Goal: Task Accomplishment & Management: Use online tool/utility

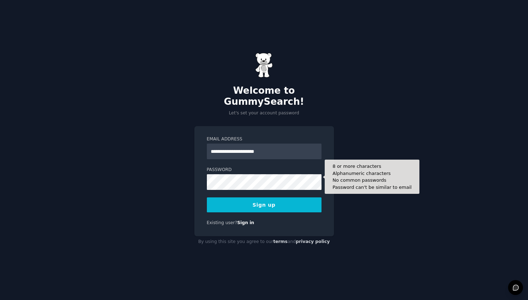
type input "**********"
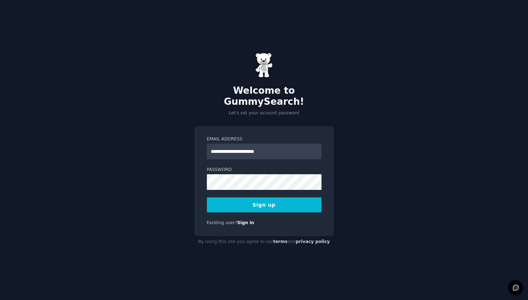
click at [283, 198] on button "Sign up" at bounding box center [264, 204] width 115 height 15
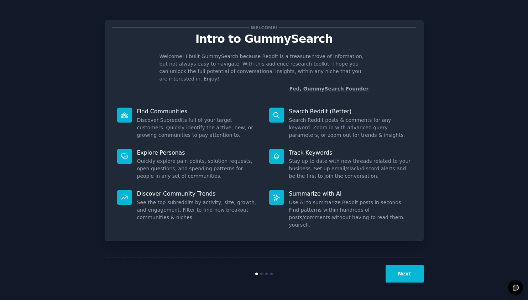
click at [409, 274] on button "Next" at bounding box center [404, 273] width 38 height 17
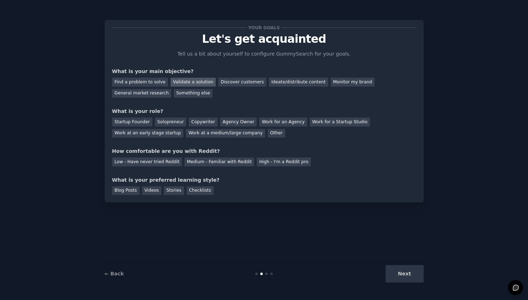
click at [178, 81] on div "Validate a solution" at bounding box center [192, 82] width 45 height 9
click at [275, 83] on div "Ideate/distribute content" at bounding box center [298, 82] width 59 height 9
click at [199, 83] on div "Validate a solution" at bounding box center [192, 82] width 45 height 9
click at [145, 122] on div "Startup Founder" at bounding box center [132, 121] width 40 height 9
click at [157, 162] on div "Low - Have never tried Reddit" at bounding box center [147, 161] width 70 height 9
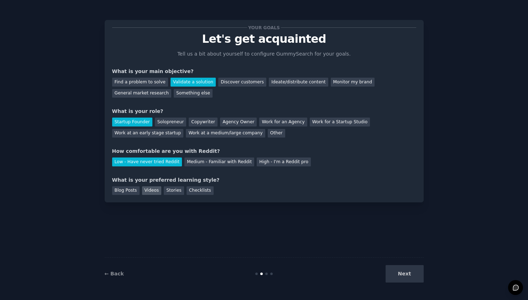
click at [151, 189] on div "Videos" at bounding box center [152, 190] width 20 height 9
click at [404, 272] on button "Next" at bounding box center [404, 273] width 38 height 17
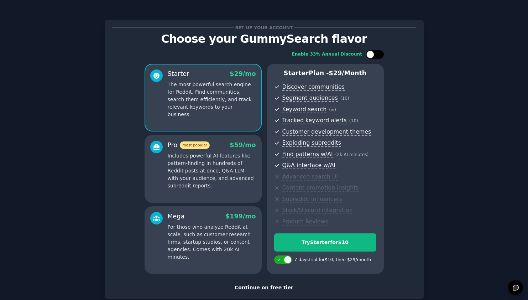
click at [380, 53] on div at bounding box center [375, 54] width 18 height 9
click at [369, 55] on icon at bounding box center [371, 55] width 4 height 4
checkbox input "false"
click at [222, 107] on p "The most powerful search engine for Reddit. Find communities, search them effic…" at bounding box center [212, 99] width 88 height 37
click at [274, 284] on div "Continue on free tier" at bounding box center [264, 287] width 304 height 7
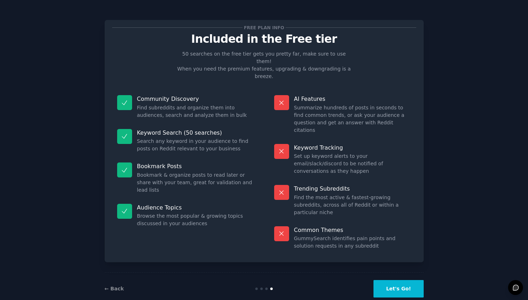
click at [392, 280] on button "Let's Go!" at bounding box center [398, 288] width 50 height 17
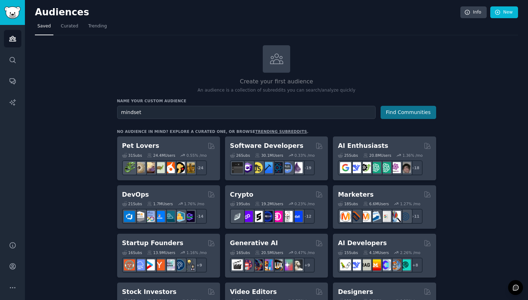
type input "mindset"
click at [399, 109] on button "Find Communities" at bounding box center [408, 112] width 56 height 13
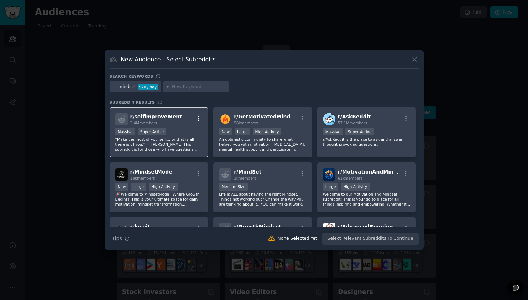
click at [197, 118] on icon "button" at bounding box center [198, 118] width 6 height 6
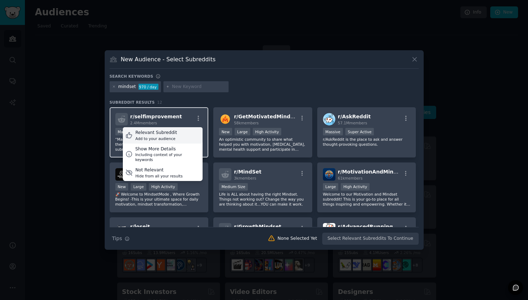
click at [191, 133] on div "Relevant Subreddit Add to your audience" at bounding box center [163, 135] width 80 height 16
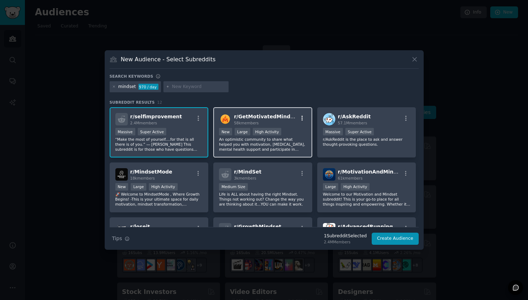
click at [301, 120] on icon "button" at bounding box center [301, 118] width 1 height 5
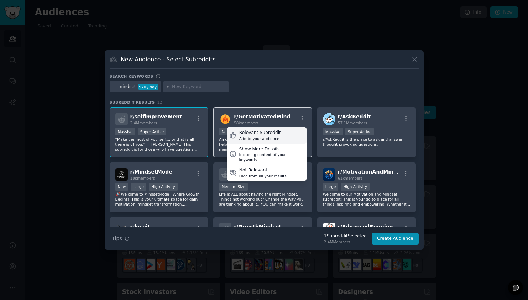
click at [294, 133] on div "Relevant Subreddit Add to your audience" at bounding box center [267, 135] width 80 height 16
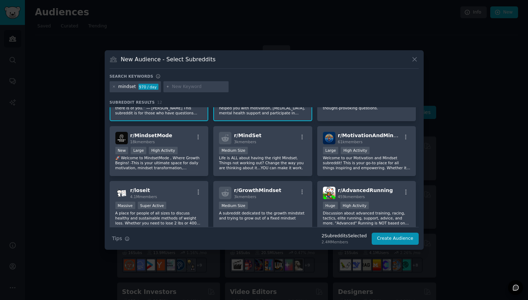
scroll to position [37, 0]
click at [197, 137] on icon "button" at bounding box center [198, 136] width 6 height 6
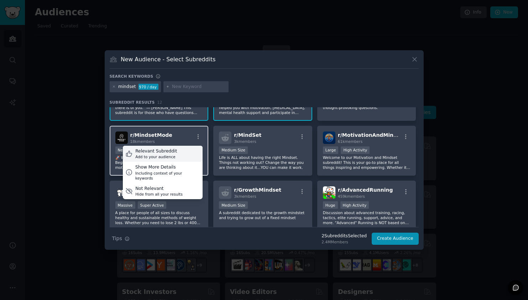
click at [185, 154] on div "Relevant Subreddit Add to your audience" at bounding box center [163, 154] width 80 height 16
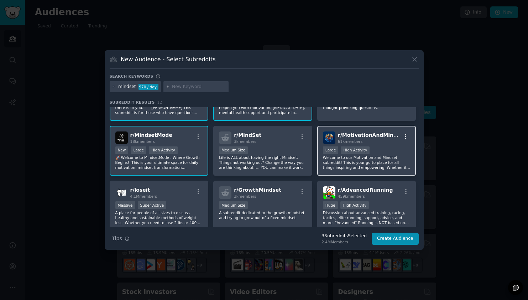
click at [405, 137] on icon "button" at bounding box center [406, 136] width 6 height 6
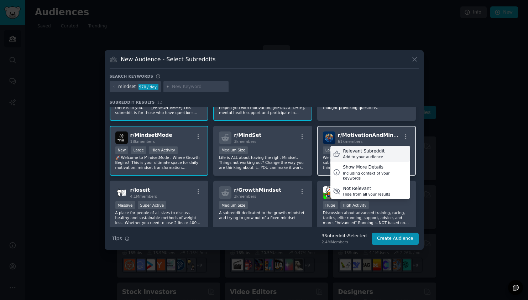
click at [388, 154] on div "Relevant Subreddit Add to your audience" at bounding box center [370, 154] width 80 height 16
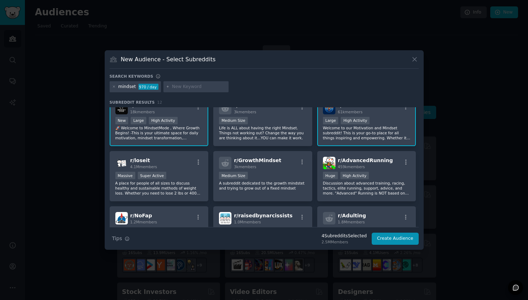
scroll to position [73, 0]
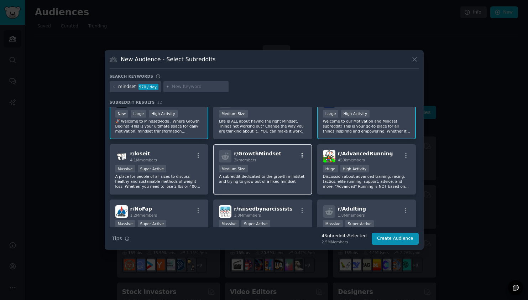
click at [301, 155] on icon "button" at bounding box center [301, 155] width 1 height 5
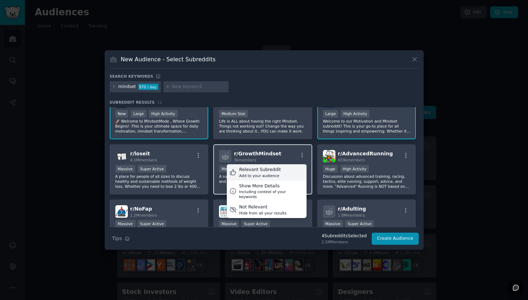
click at [287, 174] on div "Relevant Subreddit Add to your audience" at bounding box center [267, 172] width 80 height 16
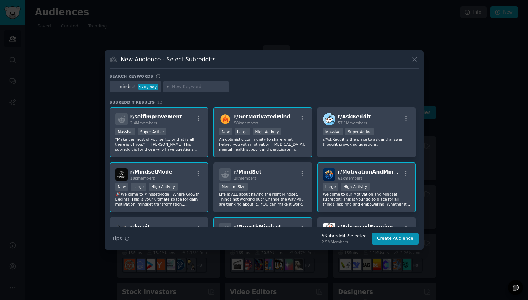
scroll to position [0, 0]
click at [301, 174] on icon "button" at bounding box center [302, 173] width 6 height 6
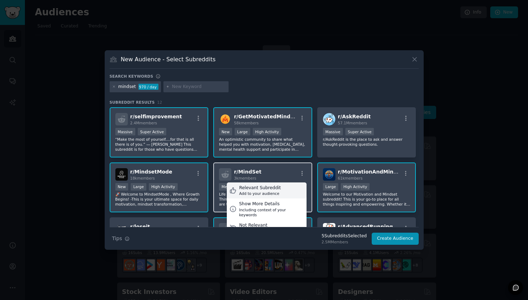
click at [282, 193] on div "Relevant Subreddit Add to your audience" at bounding box center [267, 190] width 80 height 16
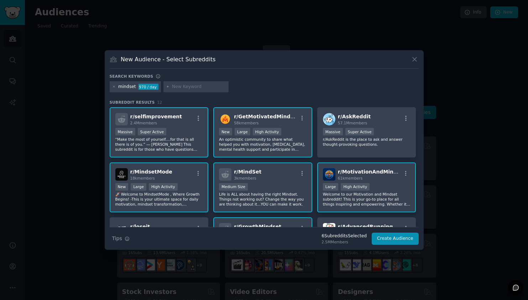
click at [179, 85] on input "text" at bounding box center [199, 87] width 54 height 6
type input "l"
type input "b"
type input "limiting beliefs"
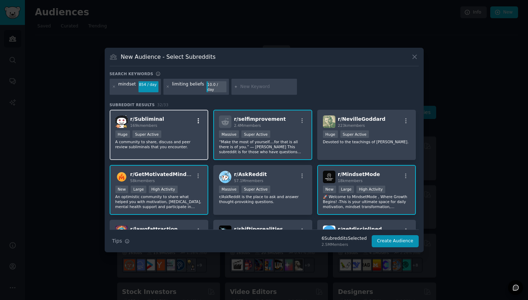
click at [196, 119] on icon "button" at bounding box center [198, 120] width 6 height 6
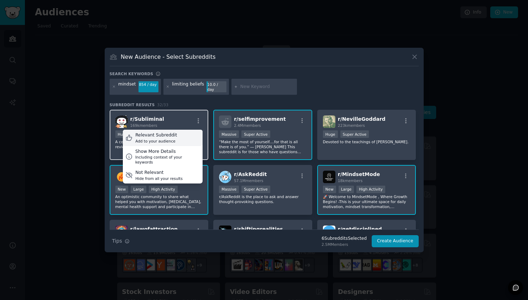
click at [189, 135] on div "Relevant Subreddit Add to your audience" at bounding box center [163, 138] width 80 height 16
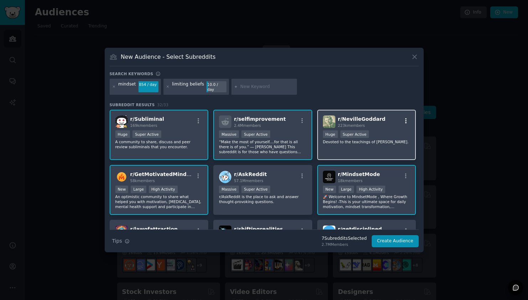
click at [403, 118] on icon "button" at bounding box center [406, 120] width 6 height 6
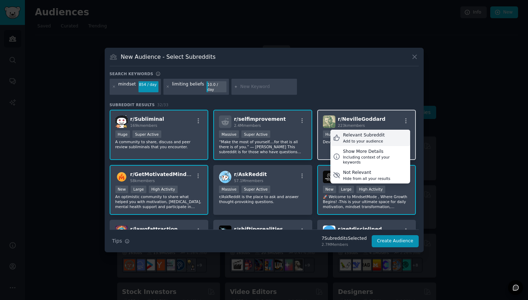
click at [395, 133] on div "Relevant Subreddit Add to your audience" at bounding box center [370, 138] width 80 height 16
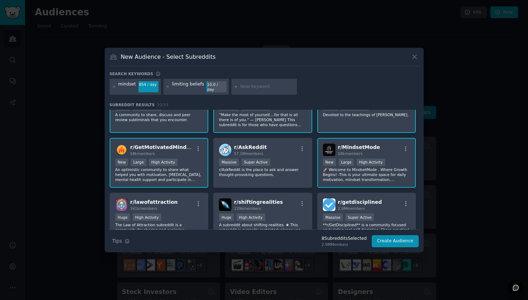
scroll to position [28, 0]
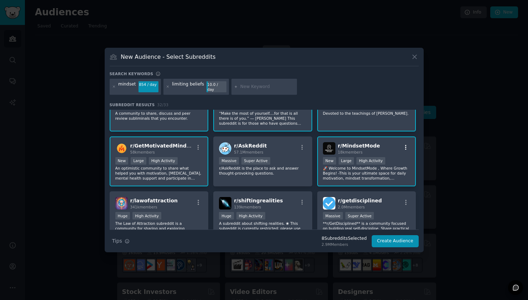
click at [403, 145] on icon "button" at bounding box center [406, 147] width 6 height 6
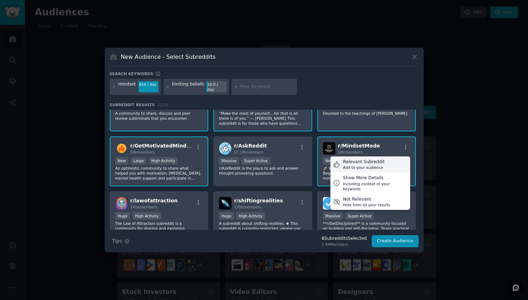
click at [379, 161] on div "Relevant Subreddit" at bounding box center [364, 162] width 42 height 6
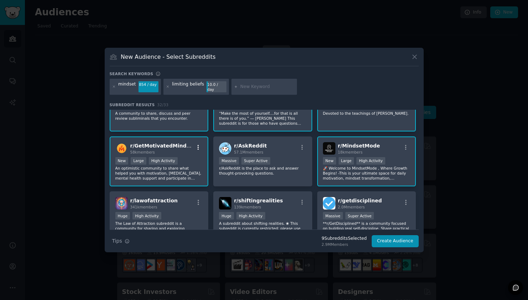
click at [198, 144] on icon "button" at bounding box center [198, 147] width 6 height 6
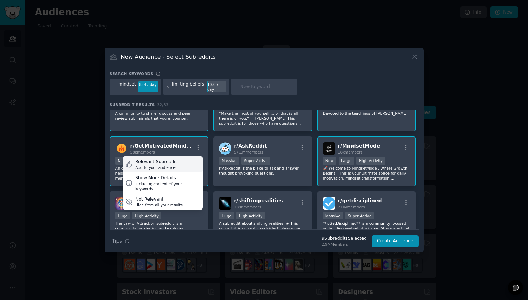
click at [189, 161] on div "Relevant Subreddit Add to your audience" at bounding box center [163, 164] width 80 height 16
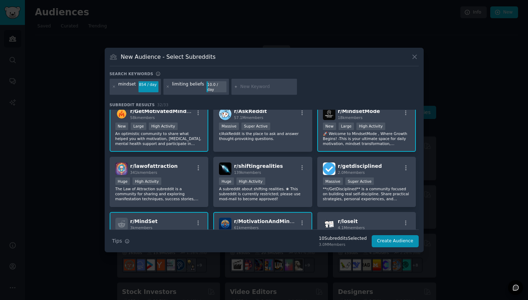
scroll to position [70, 0]
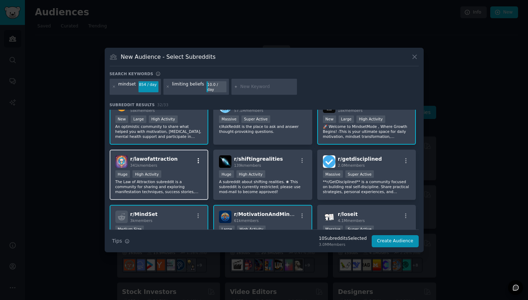
click at [198, 158] on icon "button" at bounding box center [198, 160] width 1 height 5
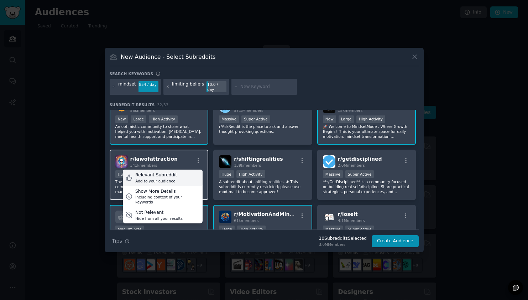
click at [179, 177] on div "Relevant Subreddit Add to your audience" at bounding box center [163, 177] width 80 height 16
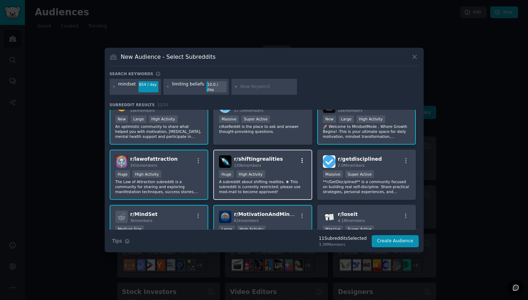
click at [303, 157] on icon "button" at bounding box center [302, 160] width 6 height 6
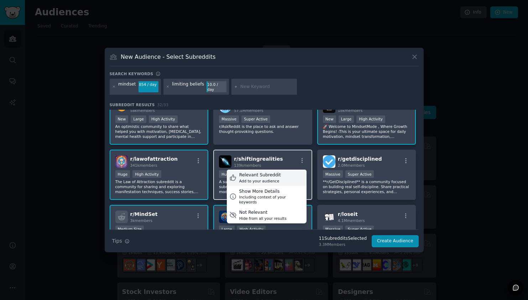
click at [289, 173] on div "Relevant Subreddit Add to your audience" at bounding box center [267, 177] width 80 height 16
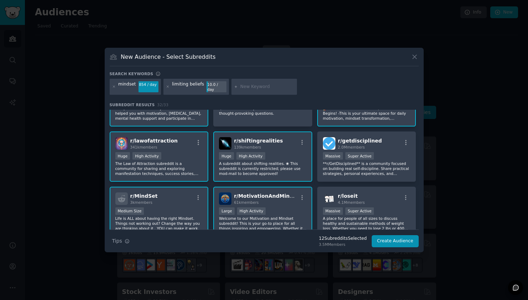
scroll to position [93, 0]
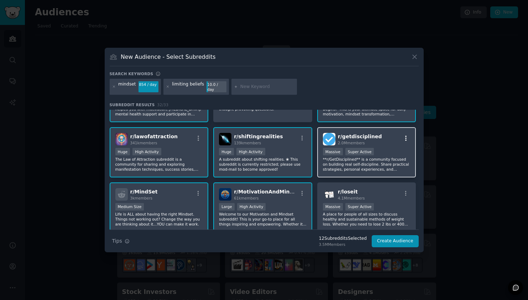
click at [404, 135] on icon "button" at bounding box center [406, 138] width 6 height 6
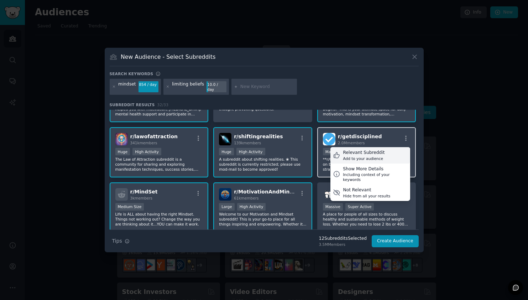
click at [391, 152] on div "Relevant Subreddit Add to your audience" at bounding box center [370, 155] width 80 height 16
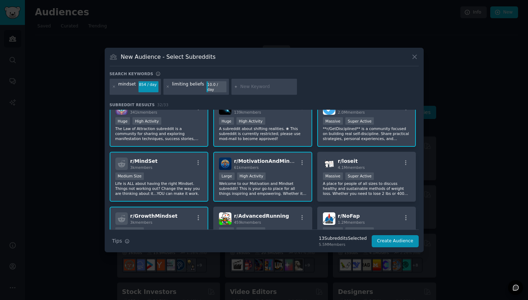
scroll to position [139, 0]
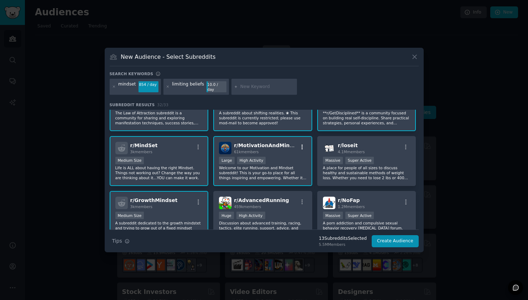
click at [299, 146] on icon "button" at bounding box center [302, 147] width 6 height 6
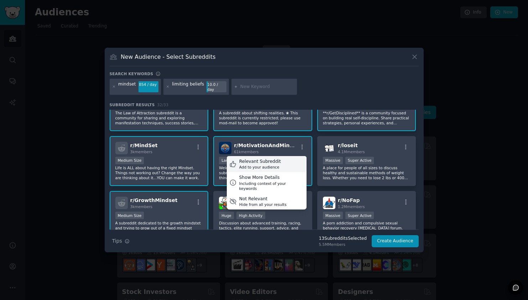
click at [285, 161] on div "Relevant Subreddit Add to your audience" at bounding box center [267, 164] width 80 height 16
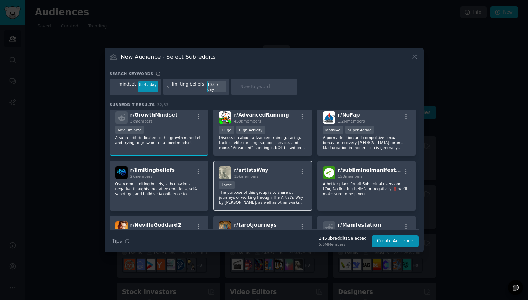
scroll to position [234, 0]
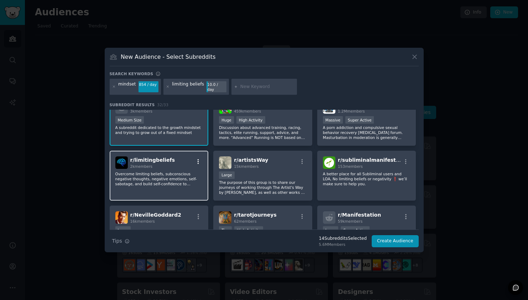
click at [197, 158] on icon "button" at bounding box center [198, 161] width 6 height 6
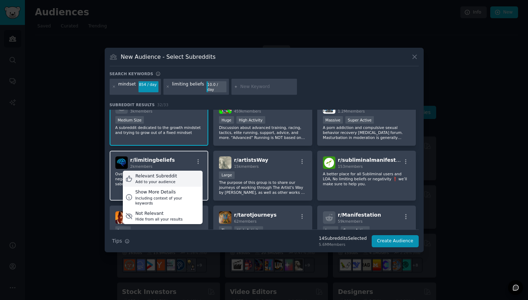
click at [186, 177] on div "Relevant Subreddit Add to your audience" at bounding box center [163, 178] width 80 height 16
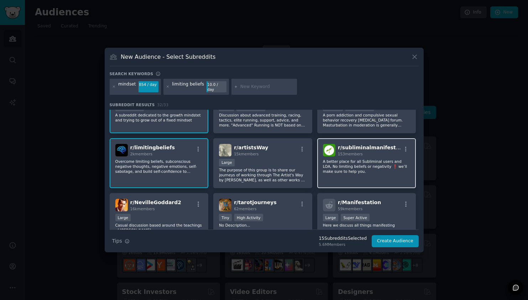
scroll to position [254, 0]
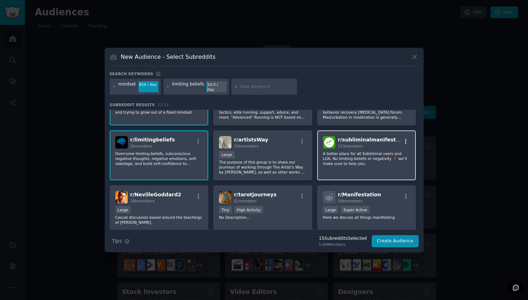
click at [404, 138] on icon "button" at bounding box center [406, 141] width 6 height 6
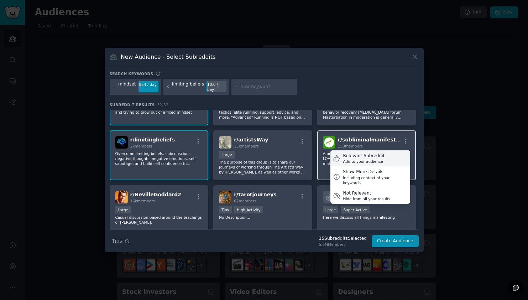
click at [388, 152] on div "Relevant Subreddit Add to your audience" at bounding box center [370, 158] width 80 height 16
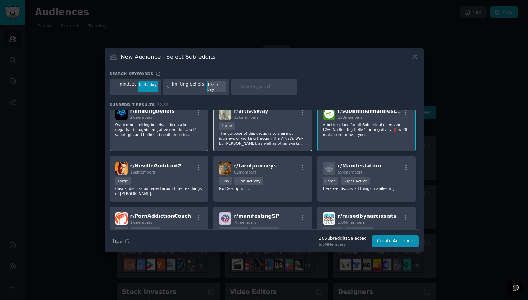
scroll to position [301, 0]
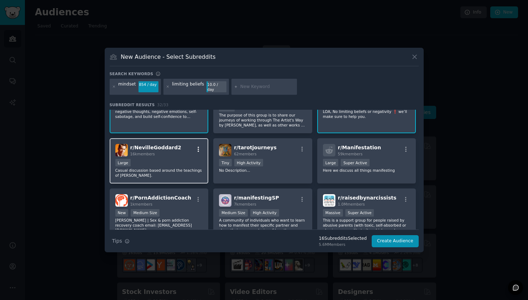
click at [197, 146] on icon "button" at bounding box center [198, 149] width 6 height 6
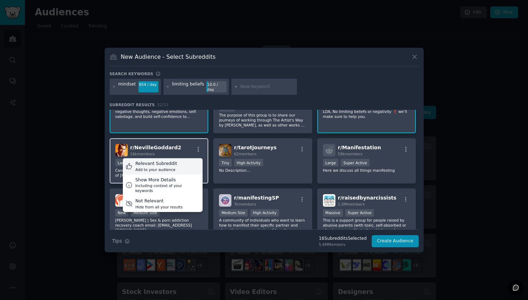
click at [190, 164] on div "Relevant Subreddit Add to your audience" at bounding box center [163, 166] width 80 height 16
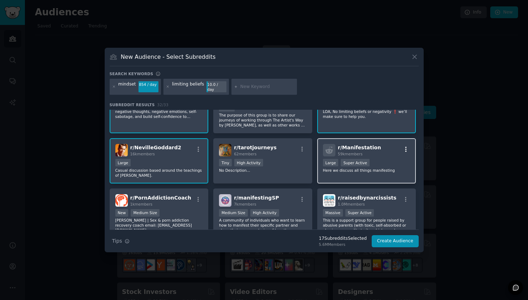
click at [403, 147] on icon "button" at bounding box center [406, 149] width 6 height 6
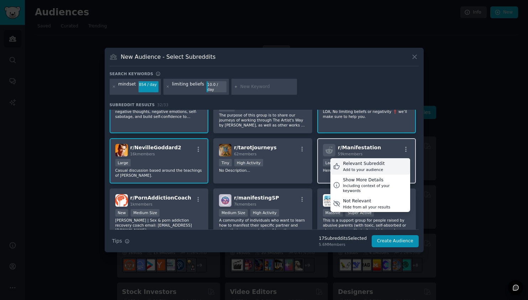
click at [391, 163] on div "Relevant Subreddit Add to your audience" at bounding box center [370, 166] width 80 height 16
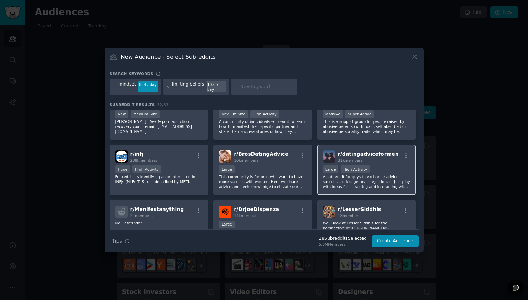
scroll to position [407, 0]
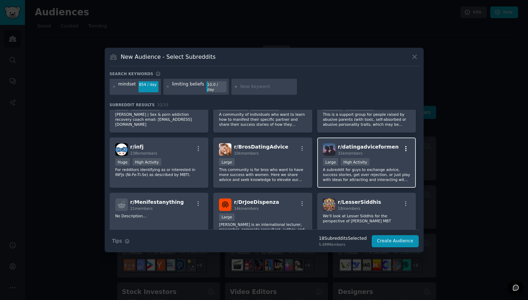
click at [404, 147] on icon "button" at bounding box center [406, 148] width 6 height 6
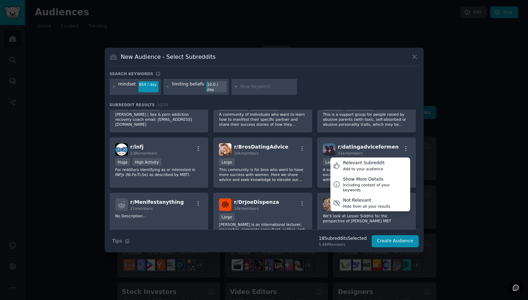
click at [404, 93] on div "mindset 854 / day limiting beliefs 10.0 / day" at bounding box center [264, 88] width 309 height 19
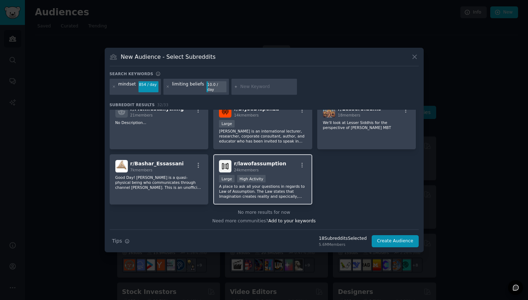
scroll to position [500, 0]
click at [301, 163] on icon "button" at bounding box center [301, 165] width 1 height 5
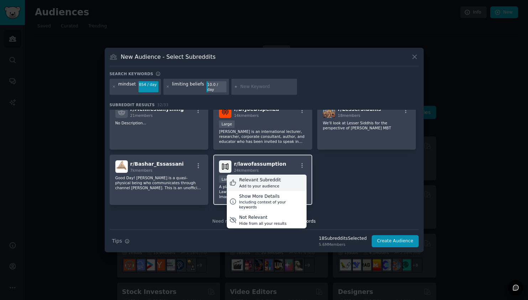
click at [290, 178] on div "Relevant Subreddit Add to your audience" at bounding box center [267, 182] width 80 height 16
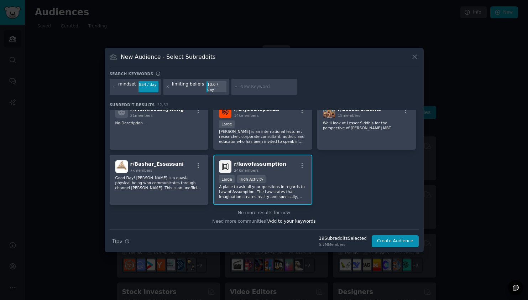
click at [251, 90] on div at bounding box center [263, 87] width 65 height 16
click at [252, 86] on input "text" at bounding box center [267, 87] width 54 height 6
type input "dating"
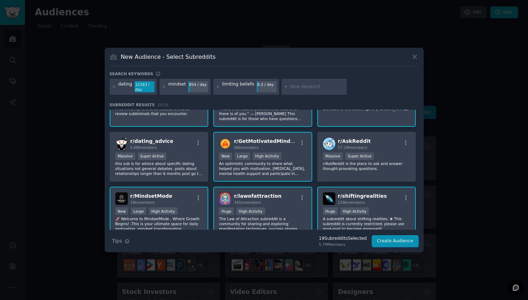
scroll to position [38, 0]
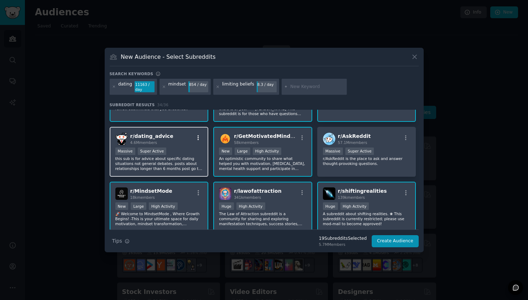
click at [197, 137] on icon "button" at bounding box center [198, 138] width 6 height 6
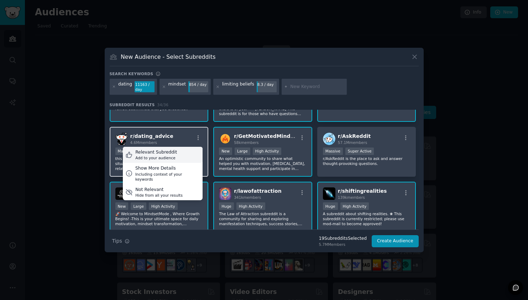
click at [190, 152] on div "Relevant Subreddit Add to your audience" at bounding box center [163, 155] width 80 height 16
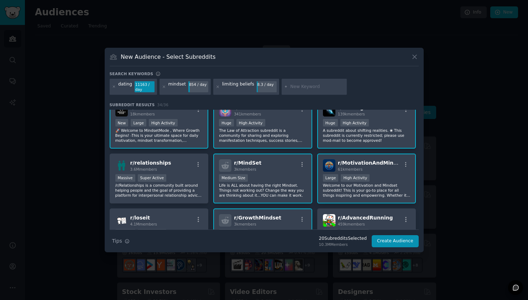
scroll to position [122, 0]
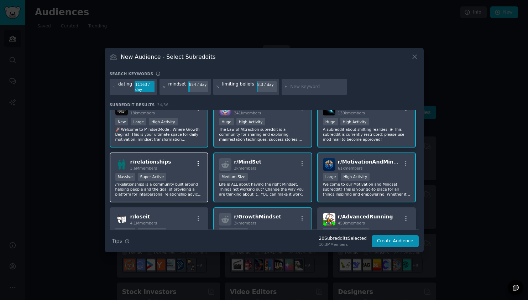
click at [196, 163] on icon "button" at bounding box center [198, 163] width 6 height 6
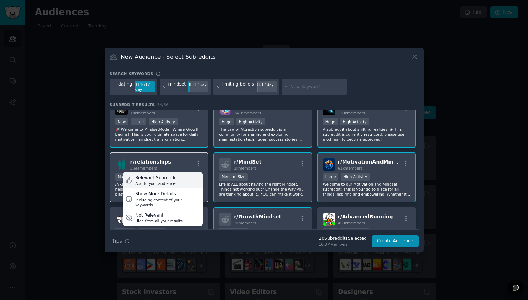
click at [185, 178] on div "Relevant Subreddit Add to your audience" at bounding box center [163, 180] width 80 height 16
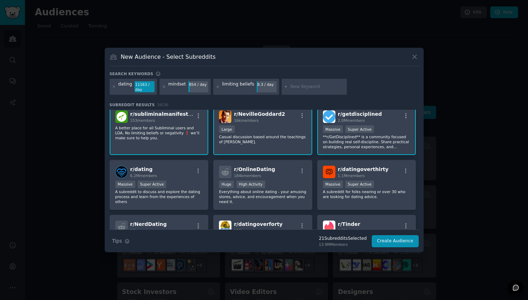
scroll to position [345, 0]
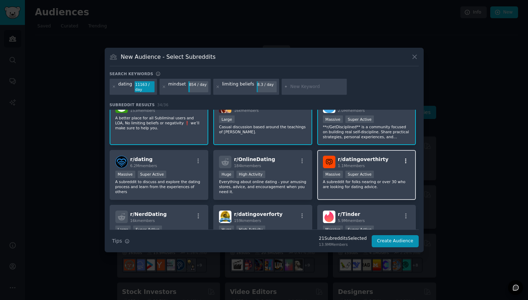
click at [403, 162] on icon "button" at bounding box center [406, 161] width 6 height 6
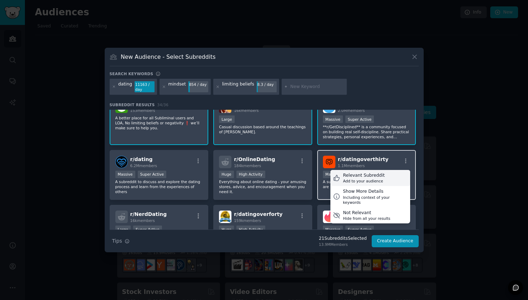
click at [387, 179] on div "Relevant Subreddit Add to your audience" at bounding box center [370, 178] width 80 height 16
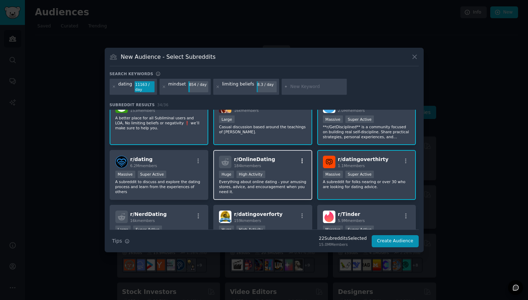
click at [302, 162] on icon "button" at bounding box center [302, 161] width 6 height 6
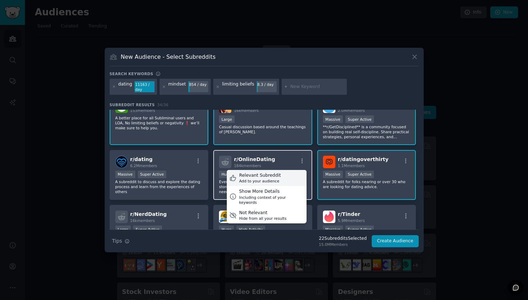
click at [287, 176] on div "Relevant Subreddit Add to your audience" at bounding box center [267, 178] width 80 height 16
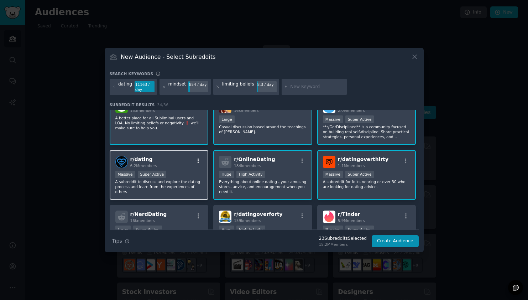
click at [196, 161] on icon "button" at bounding box center [198, 161] width 6 height 6
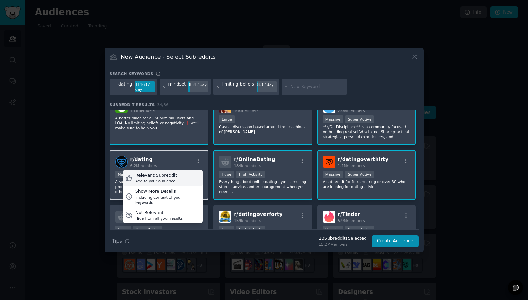
click at [185, 178] on div "Relevant Subreddit Add to your audience" at bounding box center [163, 178] width 80 height 16
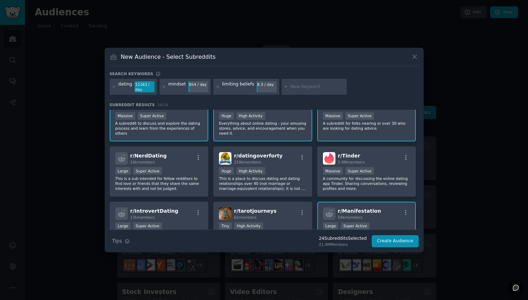
scroll to position [404, 0]
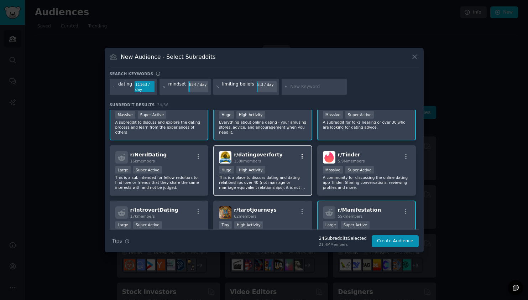
click at [301, 158] on icon "button" at bounding box center [301, 156] width 1 height 5
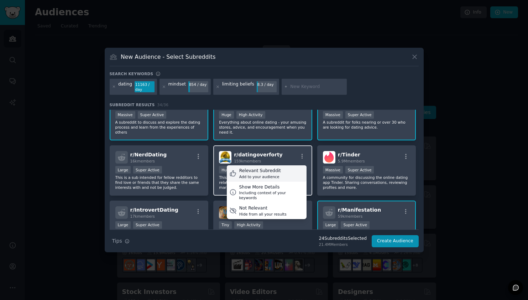
click at [280, 175] on div "Relevant Subreddit Add to your audience" at bounding box center [267, 173] width 80 height 16
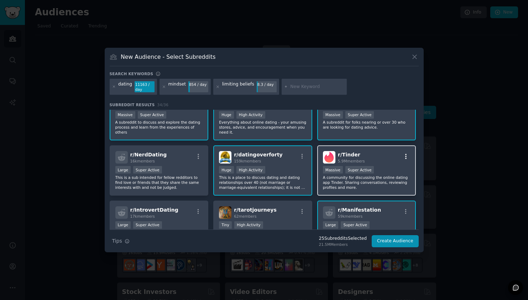
click at [403, 156] on icon "button" at bounding box center [406, 156] width 6 height 6
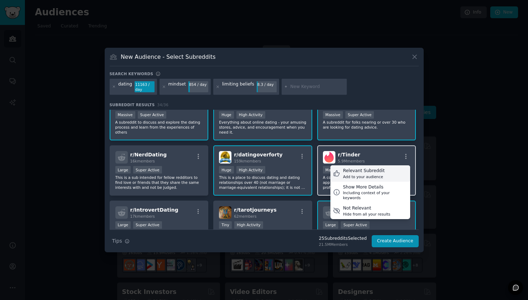
click at [387, 170] on div "Relevant Subreddit Add to your audience" at bounding box center [370, 173] width 80 height 16
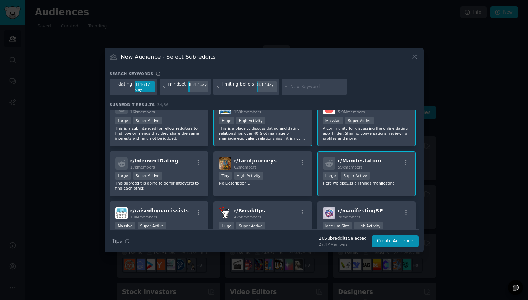
scroll to position [462, 0]
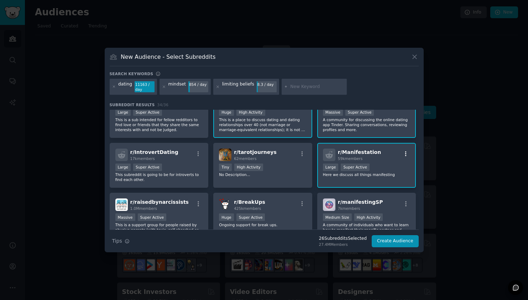
click at [406, 154] on icon "button" at bounding box center [406, 154] width 6 height 6
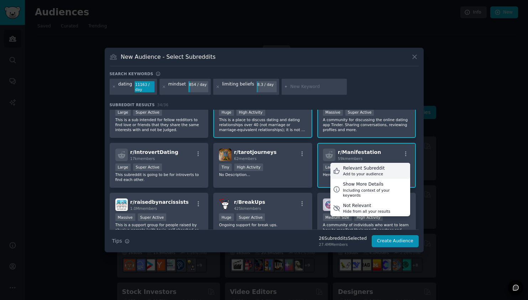
click at [391, 169] on div "Relevant Subreddit Add to your audience" at bounding box center [370, 171] width 80 height 16
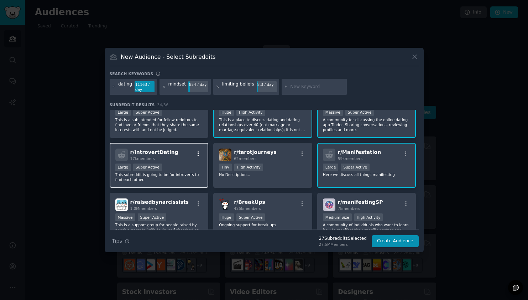
click at [198, 154] on icon "button" at bounding box center [198, 153] width 1 height 5
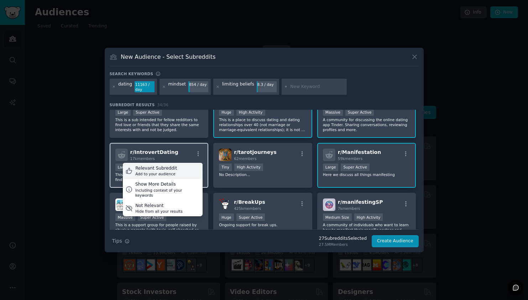
click at [182, 170] on div "Relevant Subreddit Add to your audience" at bounding box center [163, 171] width 80 height 16
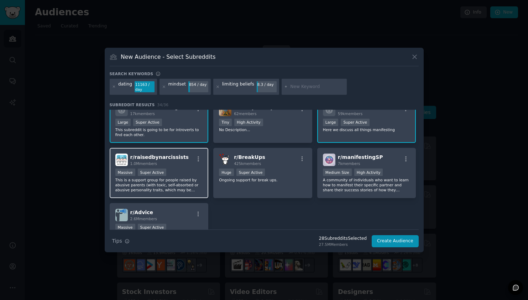
scroll to position [511, 0]
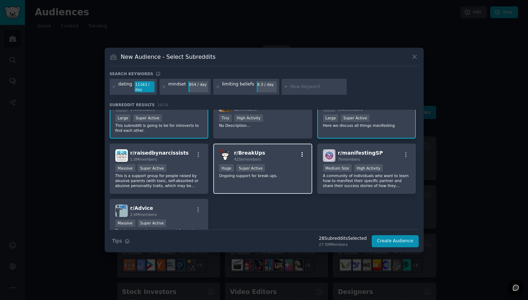
click at [300, 154] on icon "button" at bounding box center [302, 154] width 6 height 6
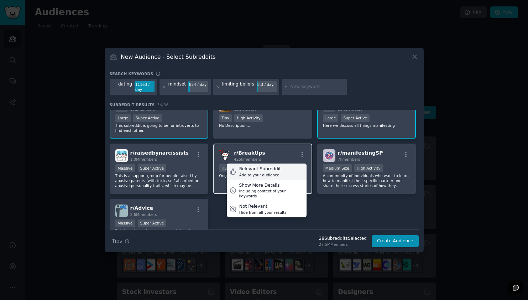
click at [285, 168] on div "Relevant Subreddit Add to your audience" at bounding box center [267, 171] width 80 height 16
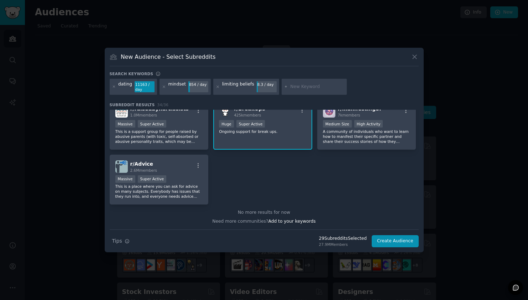
scroll to position [555, 0]
click at [199, 166] on icon "button" at bounding box center [198, 166] width 6 height 6
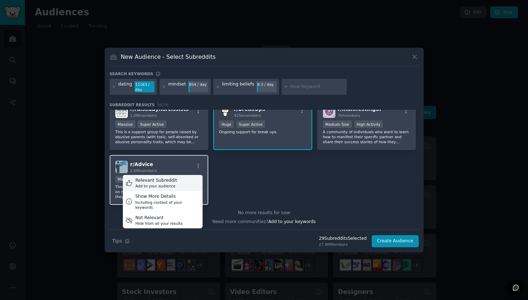
click at [190, 181] on div "Relevant Subreddit Add to your audience" at bounding box center [163, 183] width 80 height 16
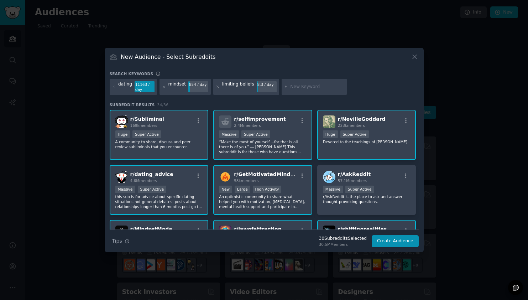
scroll to position [0, 0]
click at [309, 85] on input "text" at bounding box center [317, 87] width 54 height 6
type input "manifestation"
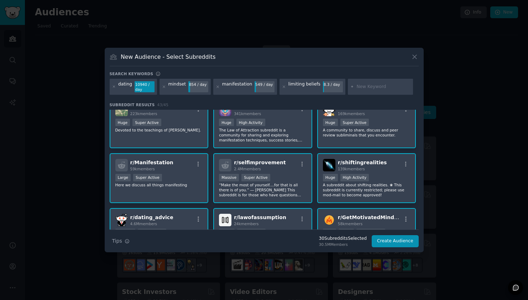
scroll to position [13, 0]
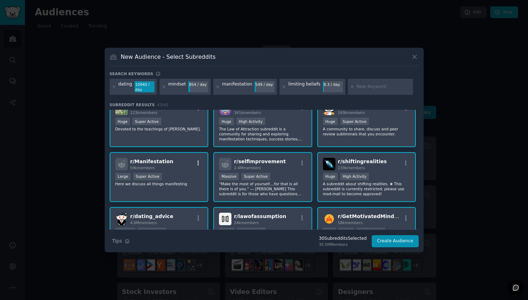
click at [198, 164] on icon "button" at bounding box center [198, 163] width 6 height 6
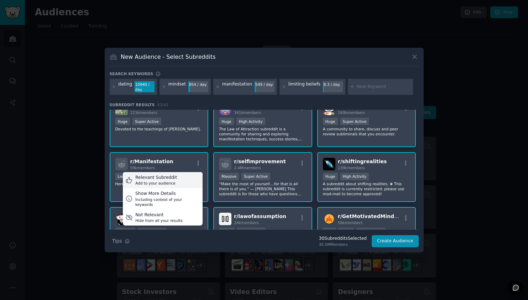
click at [191, 178] on div "Relevant Subreddit Add to your audience" at bounding box center [163, 180] width 80 height 16
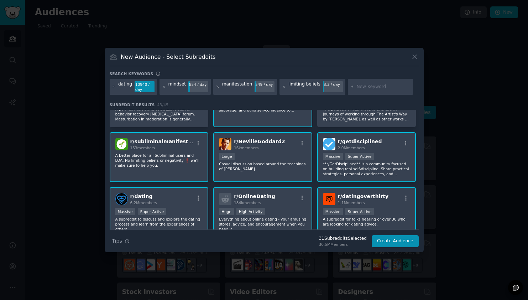
scroll to position [377, 0]
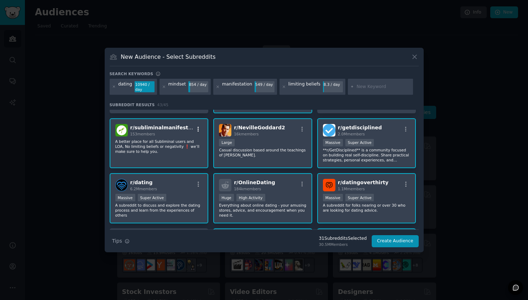
click at [198, 129] on icon "button" at bounding box center [198, 128] width 1 height 5
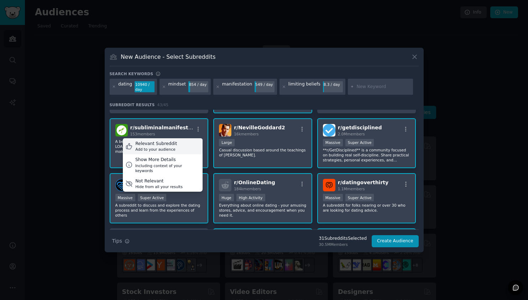
click at [193, 146] on div "Relevant Subreddit Add to your audience" at bounding box center [163, 146] width 80 height 16
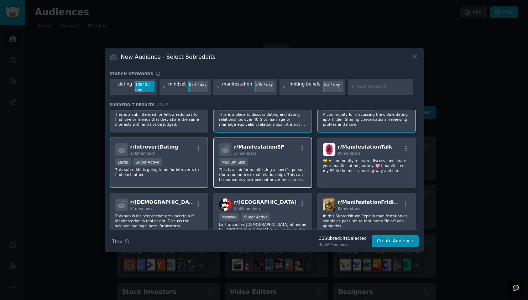
scroll to position [523, 0]
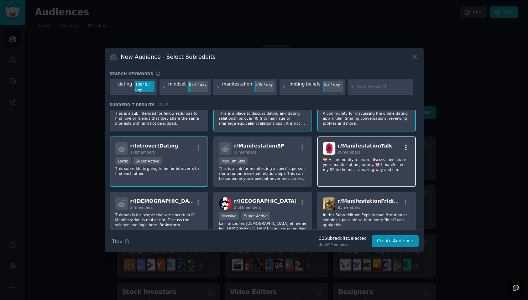
click at [403, 147] on icon "button" at bounding box center [406, 147] width 6 height 6
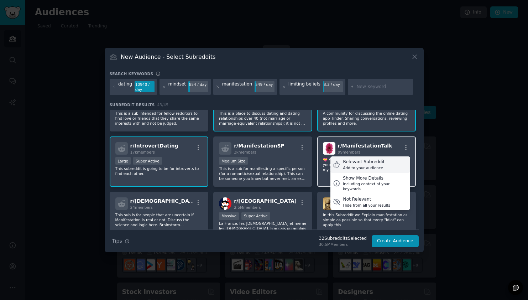
click at [389, 164] on div "Relevant Subreddit Add to your audience" at bounding box center [370, 164] width 80 height 16
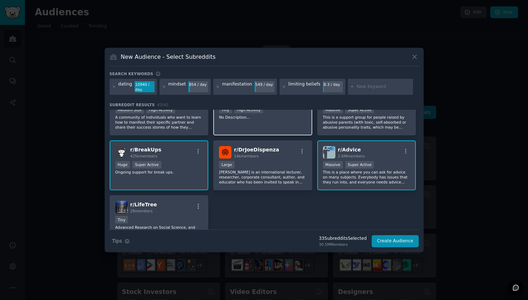
scroll to position [693, 0]
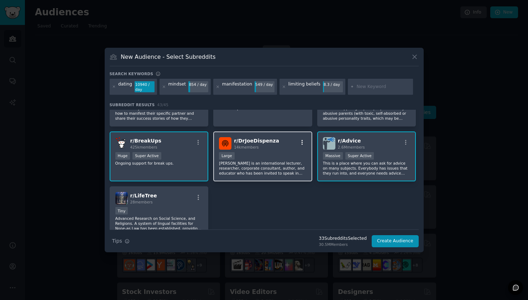
click at [299, 139] on icon "button" at bounding box center [302, 142] width 6 height 6
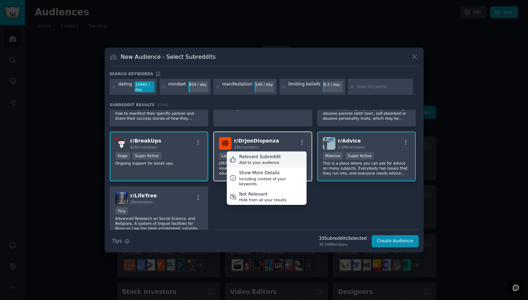
click at [295, 156] on div "Relevant Subreddit Add to your audience" at bounding box center [267, 159] width 80 height 16
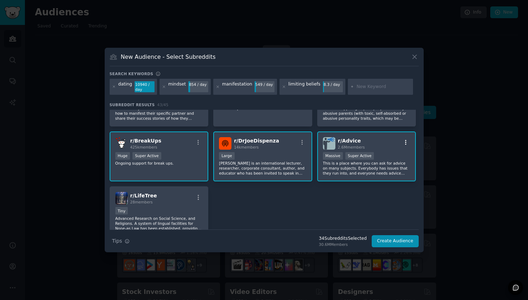
click at [403, 139] on icon "button" at bounding box center [406, 142] width 6 height 6
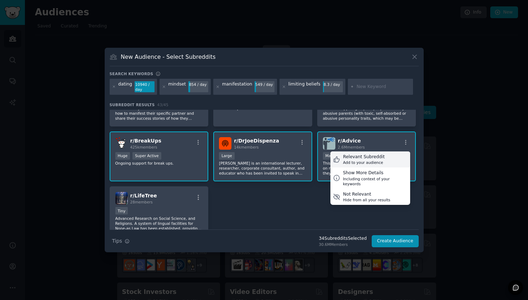
click at [390, 153] on div "Relevant Subreddit Add to your audience" at bounding box center [370, 159] width 80 height 16
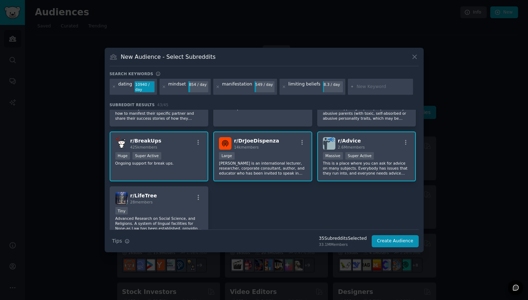
click at [362, 88] on input "text" at bounding box center [383, 87] width 54 height 6
type input "spirituality"
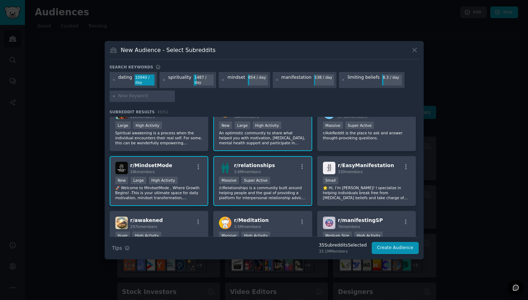
scroll to position [167, 0]
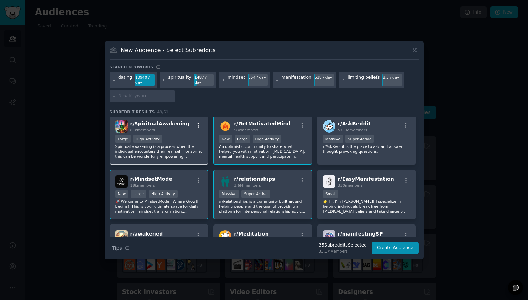
click at [195, 125] on icon "button" at bounding box center [198, 125] width 6 height 6
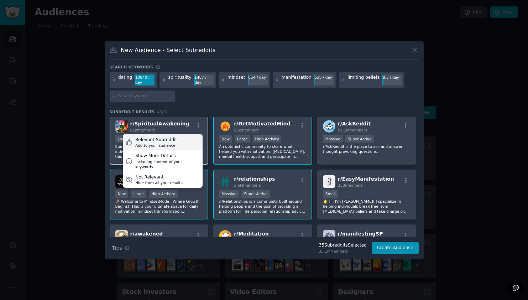
click at [192, 142] on div "Relevant Subreddit Add to your audience" at bounding box center [163, 142] width 80 height 16
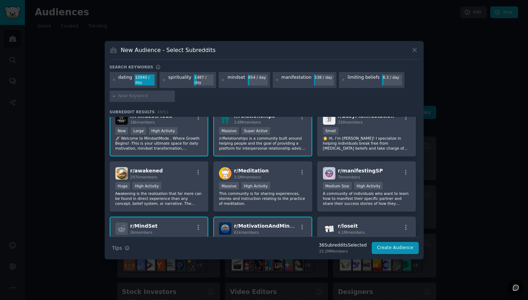
scroll to position [232, 0]
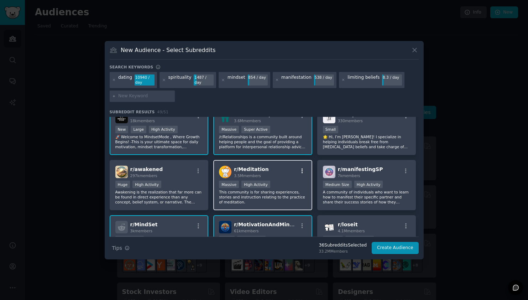
click at [302, 169] on icon "button" at bounding box center [302, 171] width 6 height 6
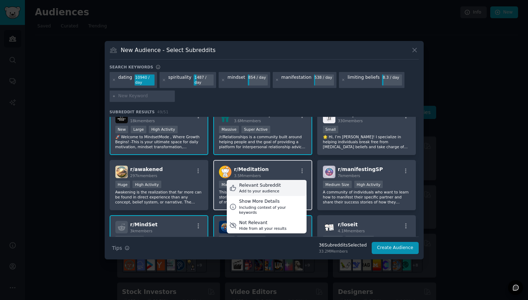
click at [285, 190] on div "Relevant Subreddit Add to your audience" at bounding box center [267, 188] width 80 height 16
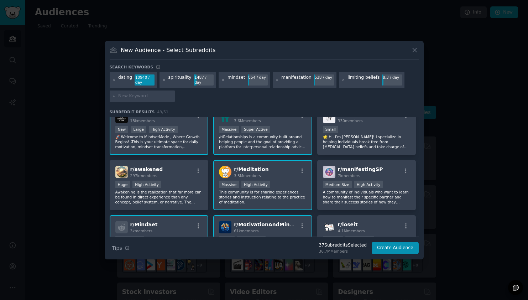
scroll to position [245, 0]
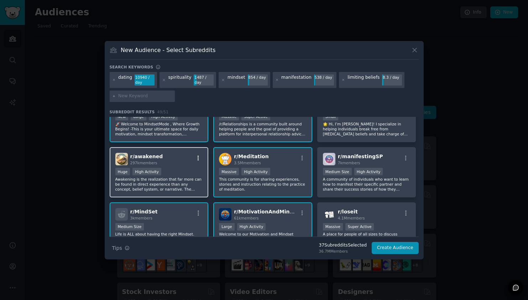
click at [199, 156] on icon "button" at bounding box center [198, 158] width 6 height 6
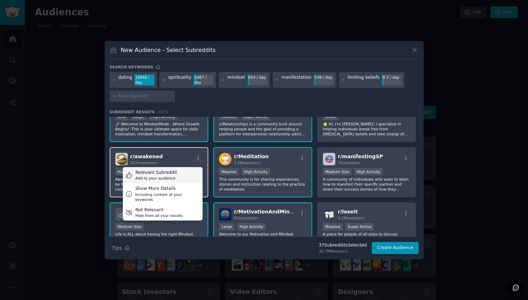
click at [190, 173] on div "Relevant Subreddit Add to your audience" at bounding box center [163, 175] width 80 height 16
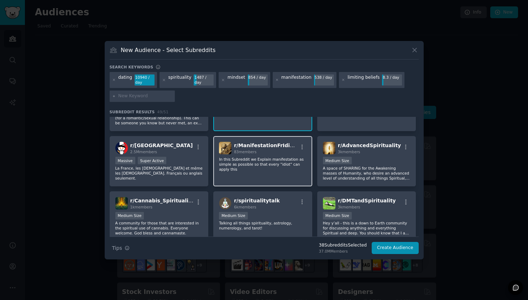
scroll to position [718, 0]
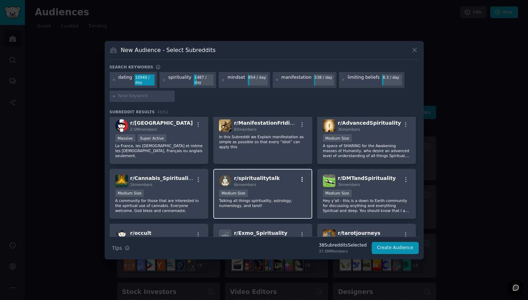
click at [300, 178] on icon "button" at bounding box center [302, 179] width 6 height 6
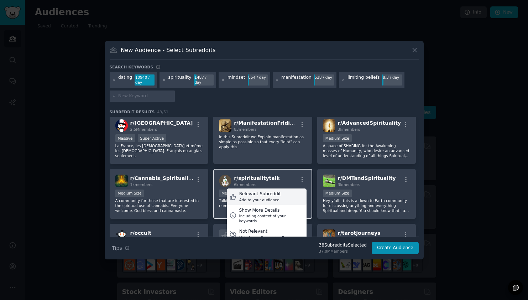
click at [294, 195] on div "Relevant Subreddit Add to your audience" at bounding box center [267, 196] width 80 height 16
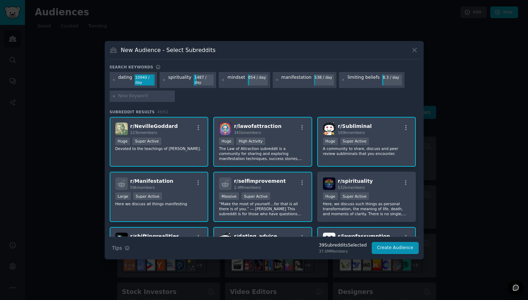
scroll to position [0, 0]
click at [414, 49] on icon at bounding box center [414, 49] width 7 height 7
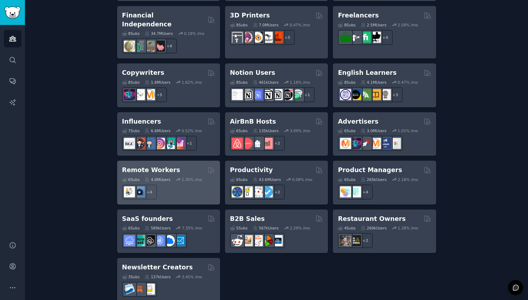
scroll to position [519, 0]
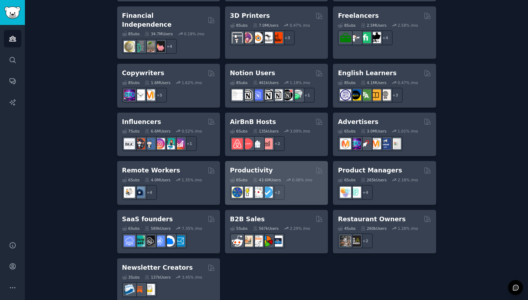
click at [242, 166] on h2 "Productivity" at bounding box center [251, 170] width 43 height 9
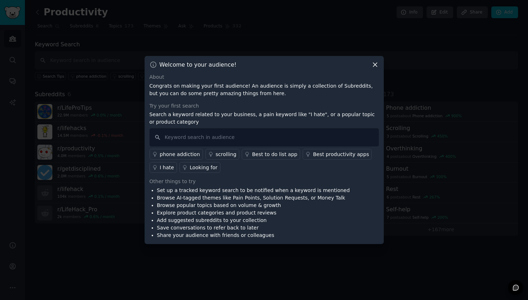
click at [374, 64] on icon at bounding box center [374, 64] width 7 height 7
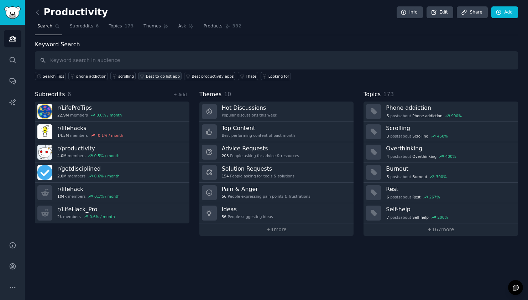
click at [167, 77] on div "Best to do list app" at bounding box center [163, 76] width 34 height 5
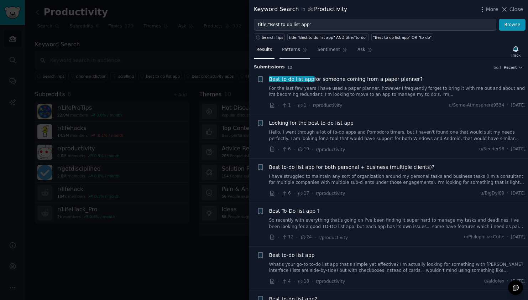
click at [296, 50] on span "Patterns" at bounding box center [291, 50] width 18 height 6
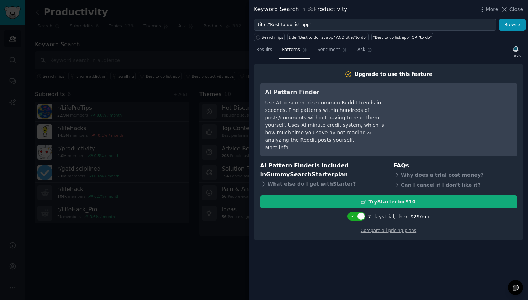
click at [382, 198] on div "Try Starter for $10" at bounding box center [391, 201] width 47 height 7
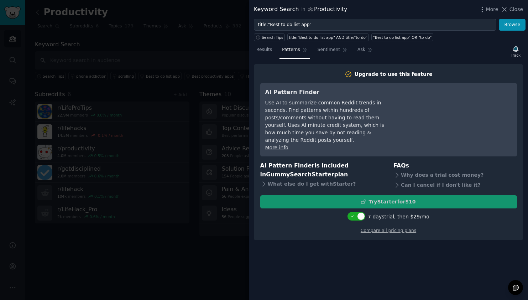
click at [219, 33] on div at bounding box center [264, 150] width 528 height 300
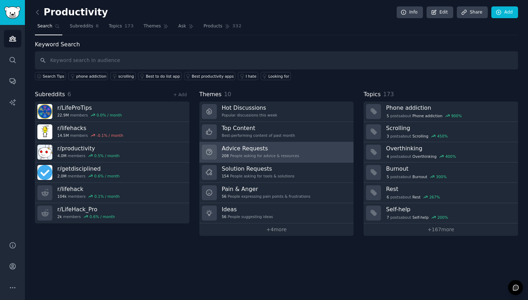
click at [241, 153] on div "208 People asking for advice & resources" at bounding box center [260, 155] width 77 height 5
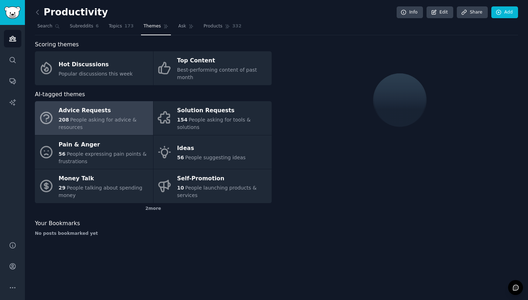
click at [100, 117] on span "People asking for advice & resources" at bounding box center [98, 123] width 78 height 13
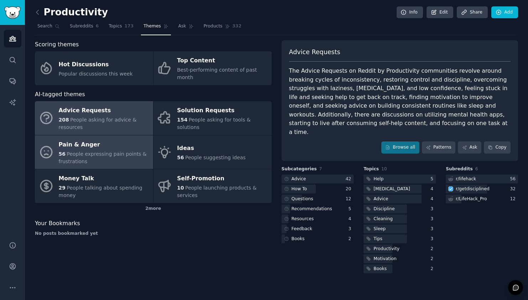
click at [101, 151] on span "People expressing pain points & frustrations" at bounding box center [103, 157] width 88 height 13
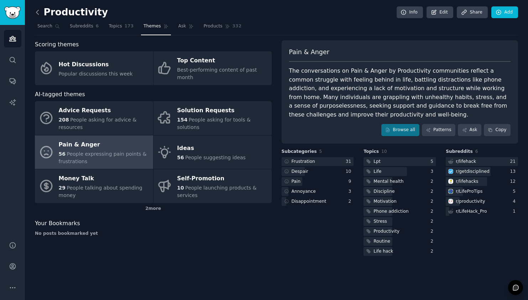
click at [38, 14] on icon at bounding box center [37, 12] width 2 height 4
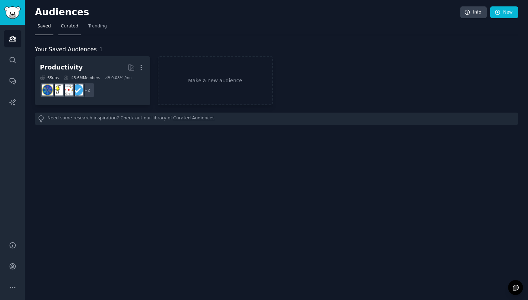
click at [70, 25] on span "Curated" at bounding box center [69, 26] width 17 height 6
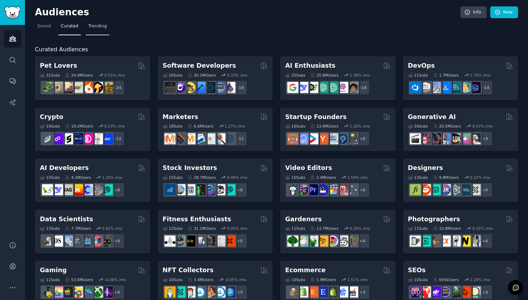
click at [101, 30] on link "Trending" at bounding box center [97, 28] width 23 height 15
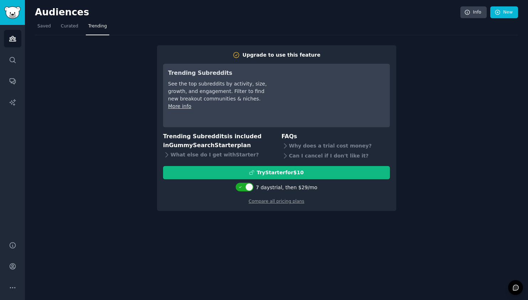
click at [421, 44] on div "Upgrade to use this feature Trending Subreddits See the top subreddits by activ…" at bounding box center [276, 123] width 483 height 176
click at [45, 25] on span "Saved" at bounding box center [44, 26] width 14 height 6
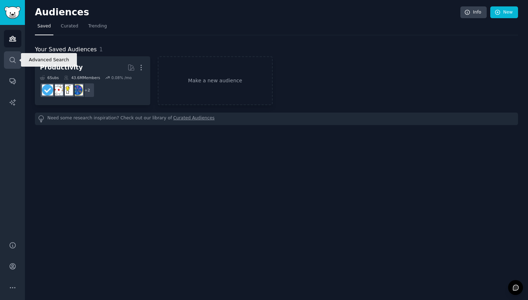
click at [15, 62] on icon "Sidebar" at bounding box center [12, 59] width 7 height 7
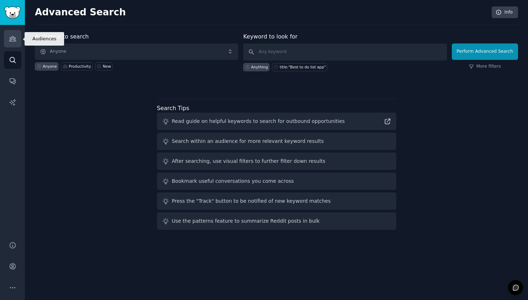
click at [14, 35] on icon "Sidebar" at bounding box center [12, 38] width 7 height 7
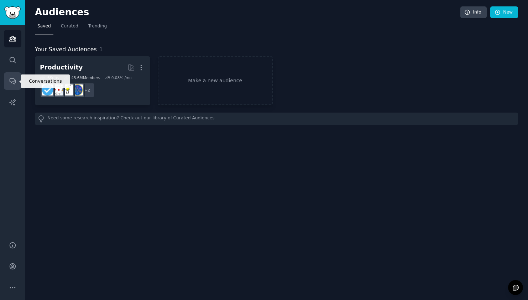
click at [14, 84] on icon "Sidebar" at bounding box center [13, 82] width 6 height 6
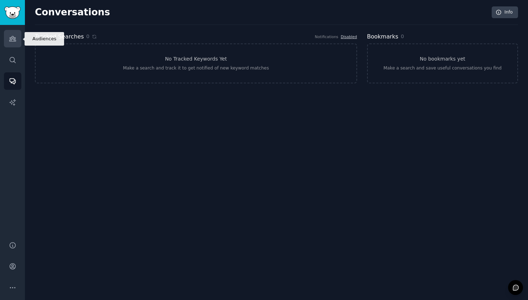
click at [15, 41] on icon "Sidebar" at bounding box center [12, 38] width 7 height 7
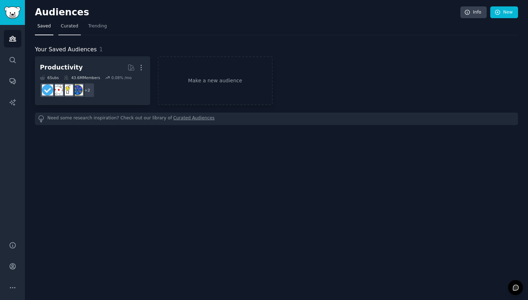
click at [68, 27] on span "Curated" at bounding box center [69, 26] width 17 height 6
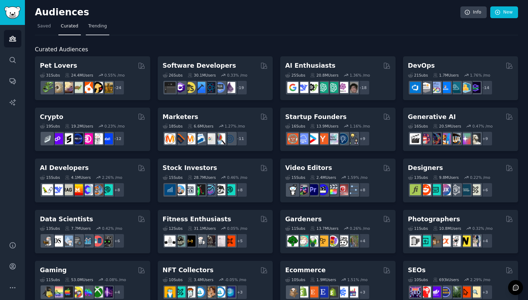
click at [91, 27] on span "Trending" at bounding box center [97, 26] width 19 height 6
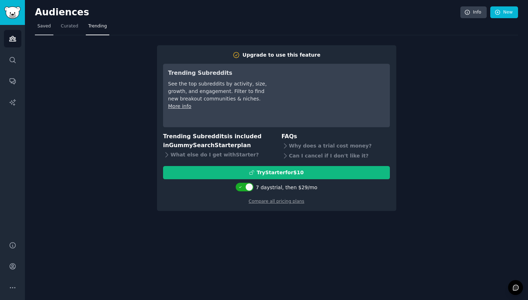
click at [50, 30] on link "Saved" at bounding box center [44, 28] width 19 height 15
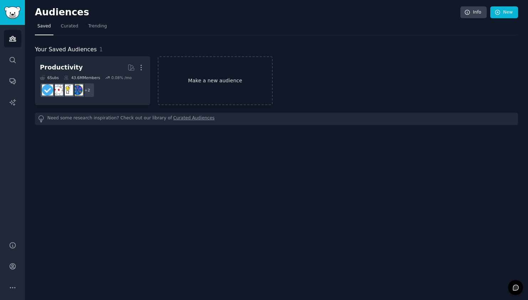
click at [208, 81] on link "Make a new audience" at bounding box center [215, 80] width 115 height 49
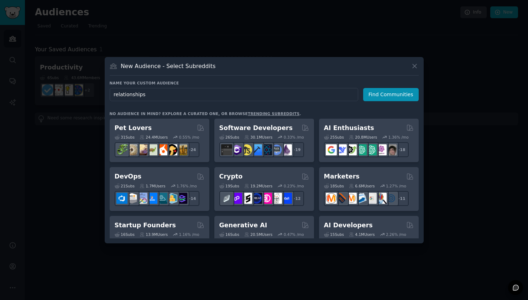
type input "relationships"
click at [384, 93] on button "Find Communities" at bounding box center [391, 94] width 56 height 13
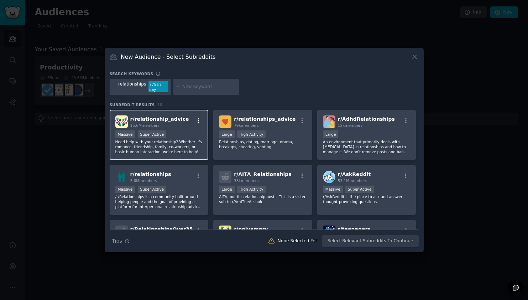
click at [198, 120] on icon "button" at bounding box center [198, 120] width 1 height 5
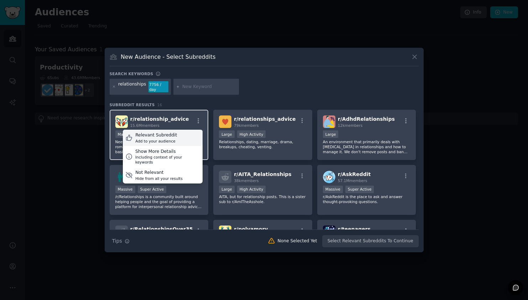
click at [190, 137] on div "Relevant Subreddit Add to your audience" at bounding box center [163, 138] width 80 height 16
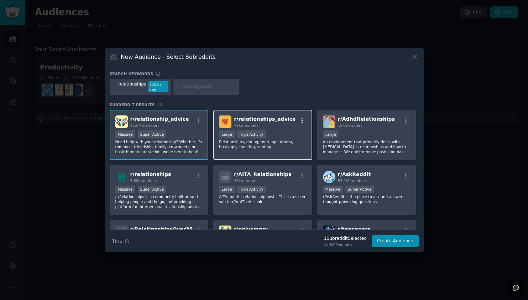
click at [302, 119] on icon "button" at bounding box center [302, 120] width 6 height 6
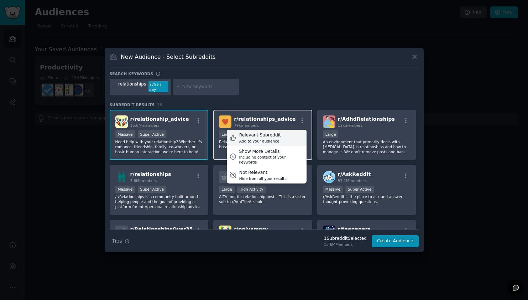
click at [299, 140] on div "Relevant Subreddit Add to your audience" at bounding box center [267, 138] width 80 height 16
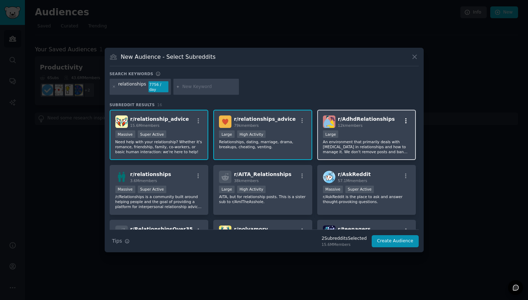
click at [404, 120] on icon "button" at bounding box center [406, 120] width 6 height 6
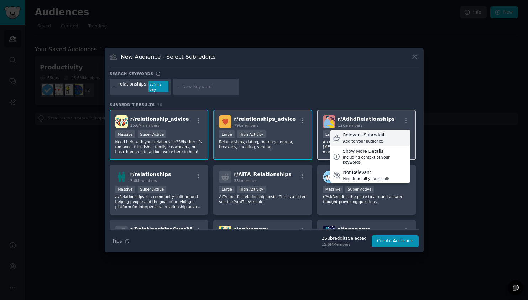
click at [395, 135] on div "Relevant Subreddit Add to your audience" at bounding box center [370, 138] width 80 height 16
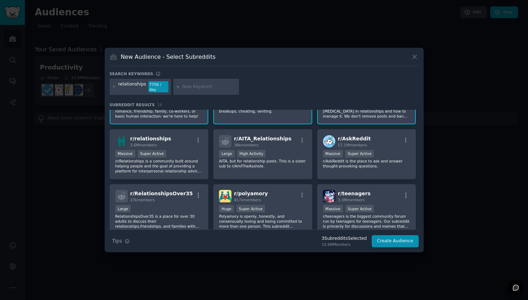
scroll to position [42, 0]
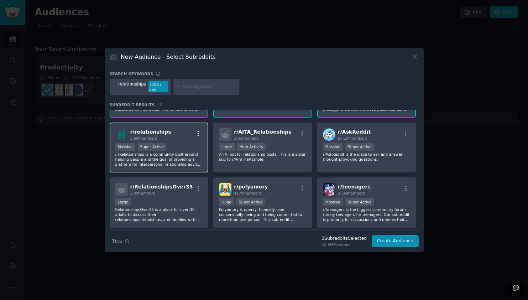
click at [198, 134] on icon "button" at bounding box center [198, 133] width 1 height 5
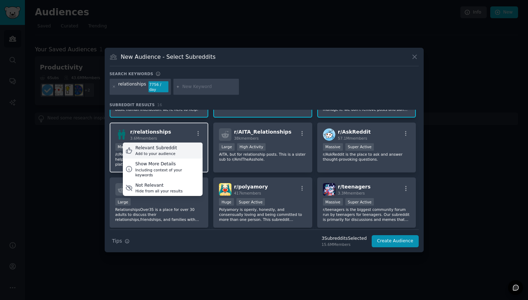
click at [195, 151] on div "Relevant Subreddit Add to your audience" at bounding box center [163, 150] width 80 height 16
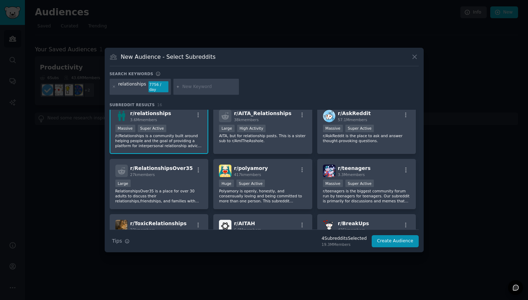
scroll to position [73, 0]
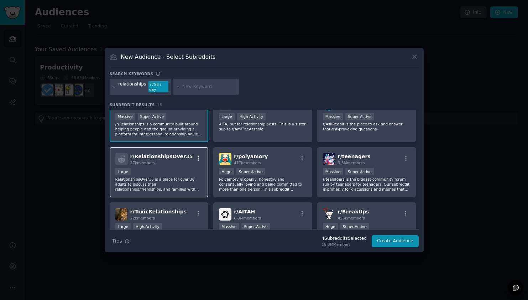
click at [196, 157] on icon "button" at bounding box center [198, 158] width 6 height 6
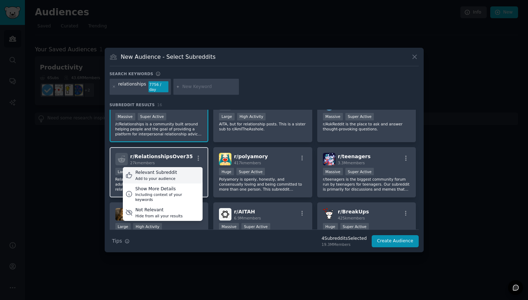
click at [194, 176] on div "Relevant Subreddit Add to your audience" at bounding box center [163, 175] width 80 height 16
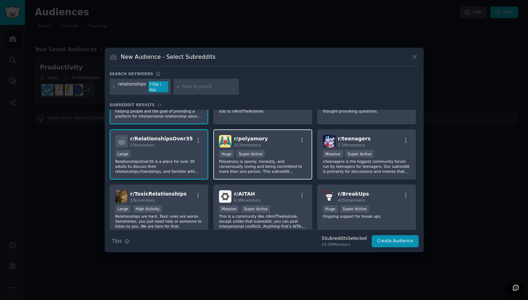
scroll to position [101, 0]
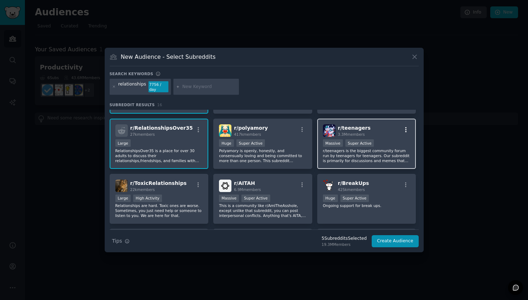
click at [403, 132] on icon "button" at bounding box center [406, 129] width 6 height 6
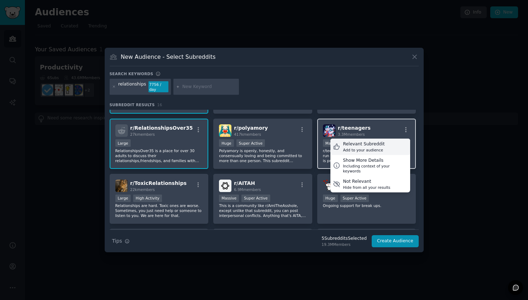
click at [401, 147] on div "Relevant Subreddit Add to your audience" at bounding box center [370, 146] width 80 height 16
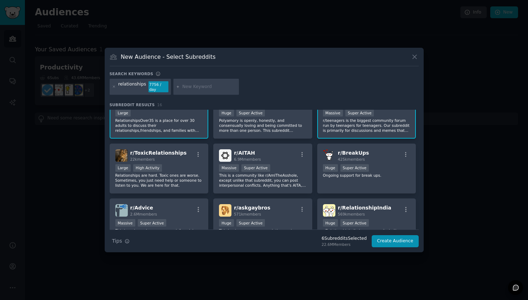
scroll to position [137, 0]
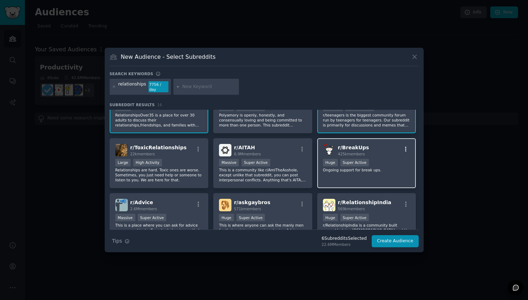
click at [404, 148] on icon "button" at bounding box center [406, 149] width 6 height 6
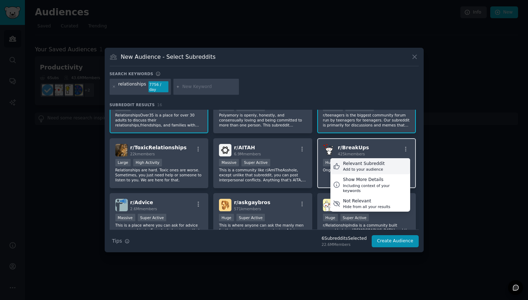
click at [398, 163] on div "Relevant Subreddit Add to your audience" at bounding box center [370, 166] width 80 height 16
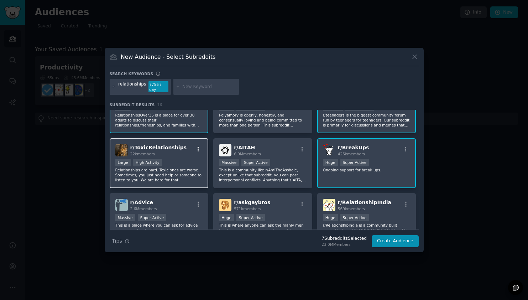
click at [199, 147] on icon "button" at bounding box center [198, 149] width 6 height 6
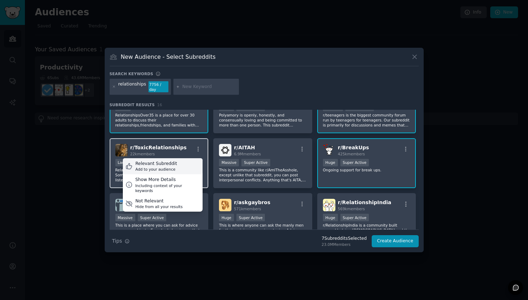
click at [194, 168] on div "Relevant Subreddit Add to your audience" at bounding box center [163, 166] width 80 height 16
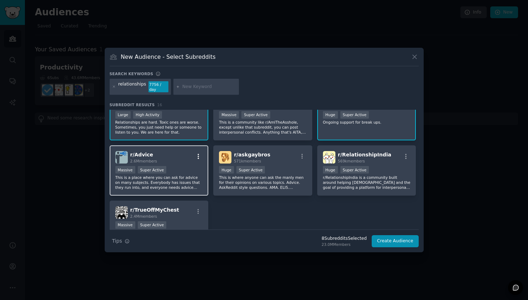
scroll to position [185, 0]
click at [196, 157] on icon "button" at bounding box center [198, 156] width 6 height 6
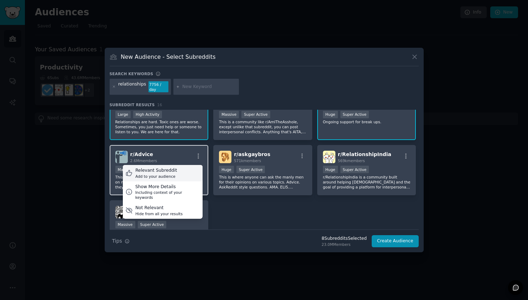
click at [194, 175] on div "Relevant Subreddit Add to your audience" at bounding box center [163, 173] width 80 height 16
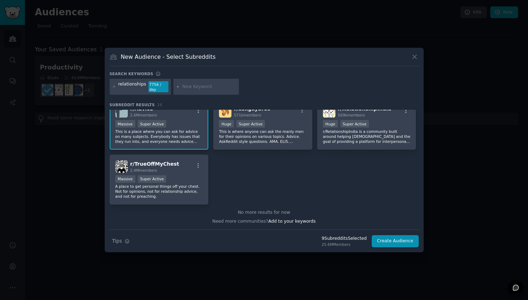
scroll to position [230, 0]
click at [198, 166] on icon "button" at bounding box center [198, 165] width 1 height 5
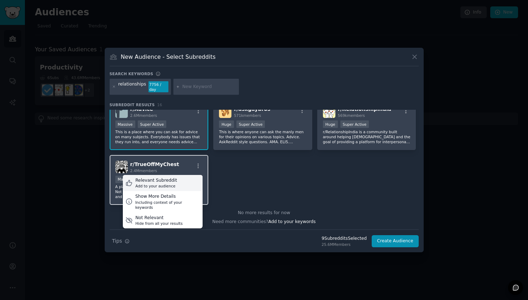
click at [189, 183] on div "Relevant Subreddit Add to your audience" at bounding box center [163, 183] width 80 height 16
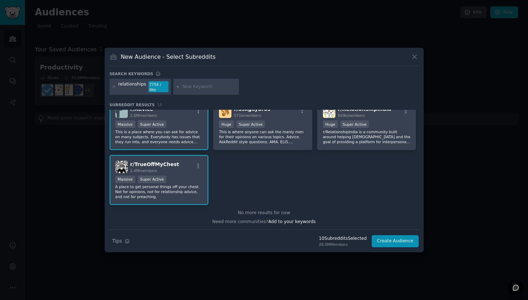
click at [398, 241] on button "Create Audience" at bounding box center [395, 241] width 47 height 12
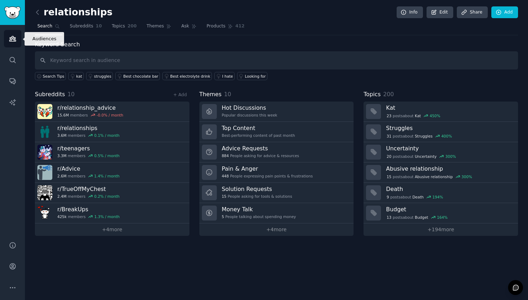
click at [14, 40] on icon "Sidebar" at bounding box center [12, 38] width 7 height 7
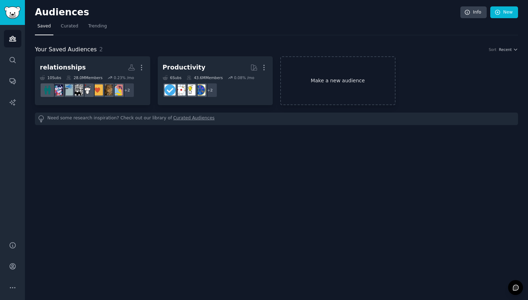
click at [327, 82] on link "Make a new audience" at bounding box center [337, 80] width 115 height 49
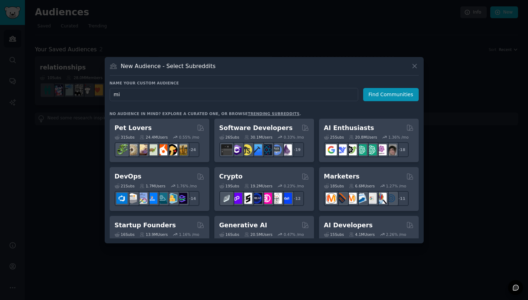
type input "m"
type input "h"
type input "affirmations"
click at [392, 94] on button "Find Communities" at bounding box center [391, 94] width 56 height 13
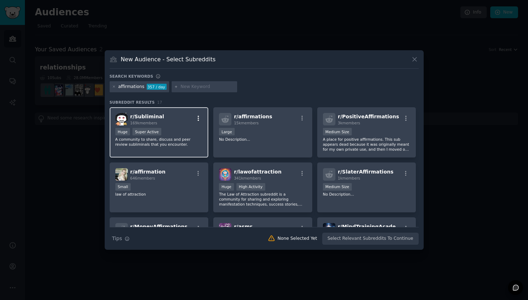
click at [195, 118] on icon "button" at bounding box center [198, 118] width 6 height 6
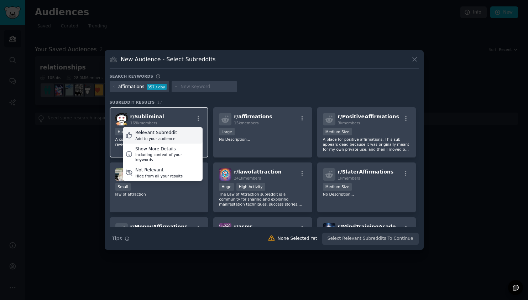
click at [186, 132] on div "Relevant Subreddit Add to your audience" at bounding box center [163, 135] width 80 height 16
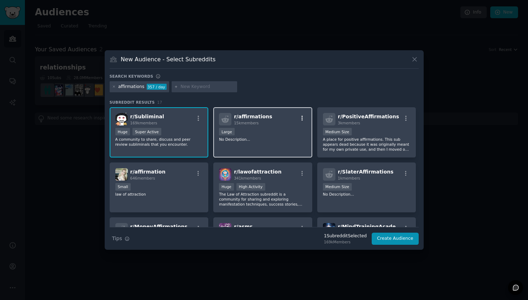
click at [301, 117] on icon "button" at bounding box center [301, 118] width 1 height 5
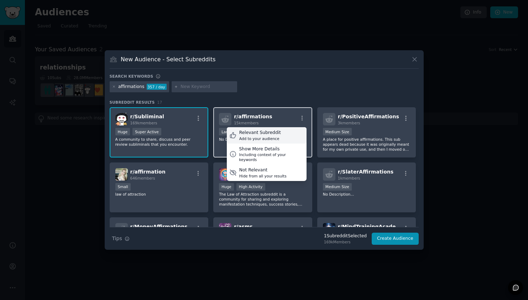
click at [288, 135] on div "Relevant Subreddit Add to your audience" at bounding box center [267, 135] width 80 height 16
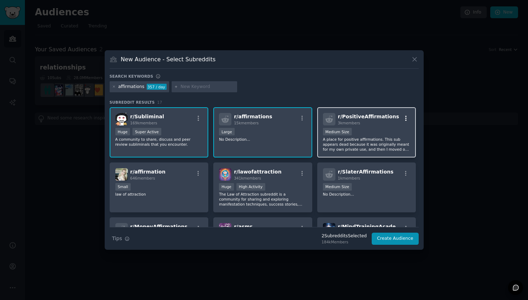
click at [405, 117] on icon "button" at bounding box center [406, 118] width 6 height 6
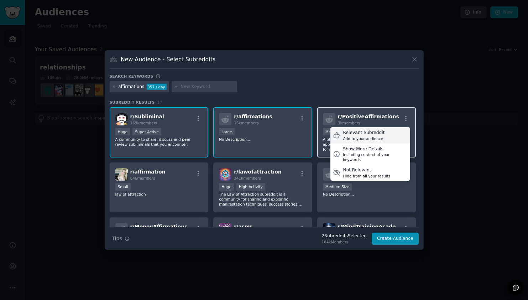
click at [393, 133] on div "Relevant Subreddit Add to your audience" at bounding box center [370, 135] width 80 height 16
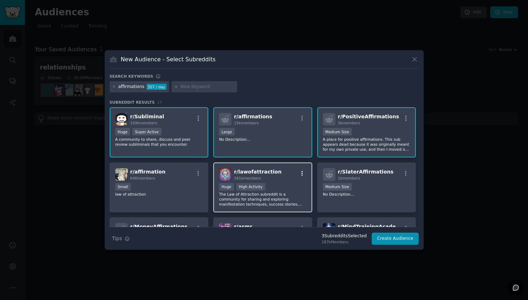
click at [301, 172] on icon "button" at bounding box center [301, 172] width 1 height 5
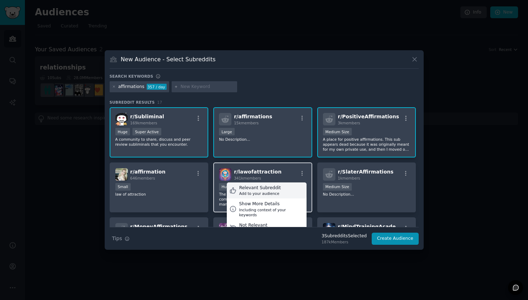
click at [288, 190] on div "Relevant Subreddit Add to your audience" at bounding box center [267, 190] width 80 height 16
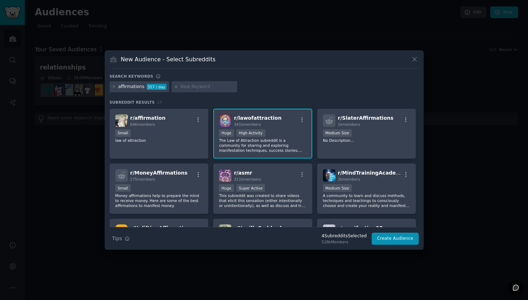
scroll to position [57, 0]
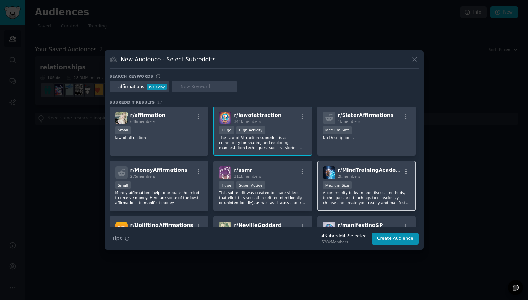
click at [403, 171] on icon "button" at bounding box center [406, 171] width 6 height 6
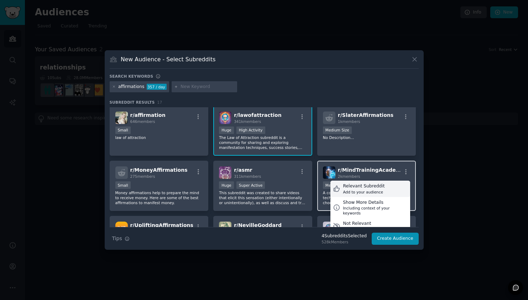
click at [379, 188] on div "Relevant Subreddit" at bounding box center [364, 186] width 42 height 6
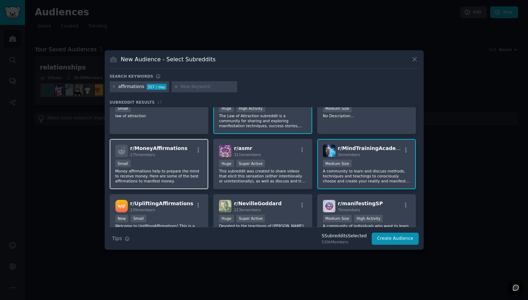
scroll to position [80, 0]
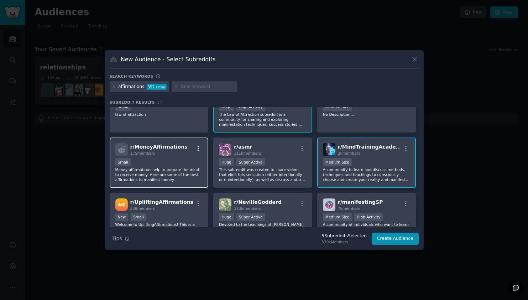
click at [195, 149] on icon "button" at bounding box center [198, 148] width 6 height 6
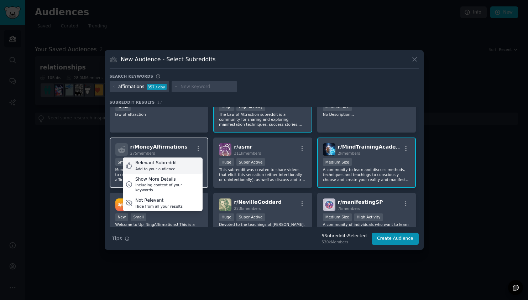
click at [190, 169] on div "Relevant Subreddit Add to your audience" at bounding box center [163, 165] width 80 height 16
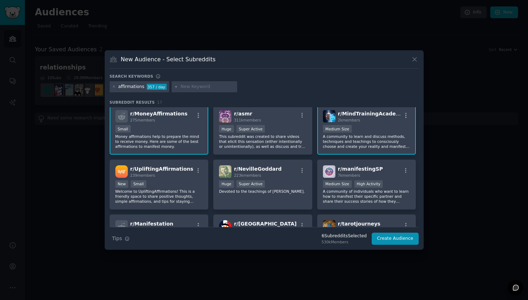
scroll to position [124, 0]
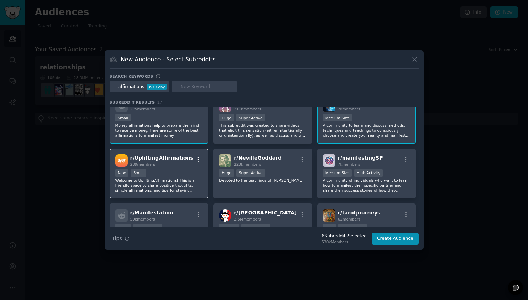
click at [196, 161] on icon "button" at bounding box center [198, 159] width 6 height 6
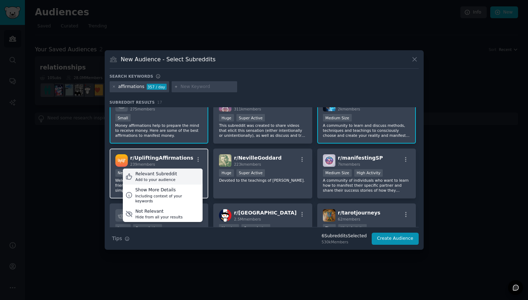
click at [191, 175] on div "Relevant Subreddit Add to your audience" at bounding box center [163, 176] width 80 height 16
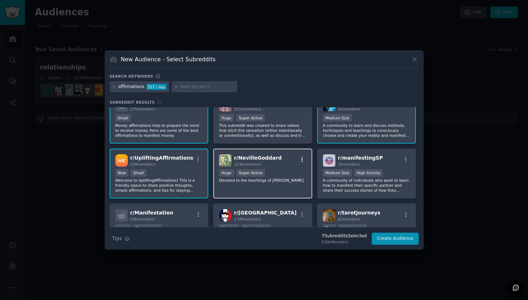
click at [299, 161] on icon "button" at bounding box center [302, 159] width 6 height 6
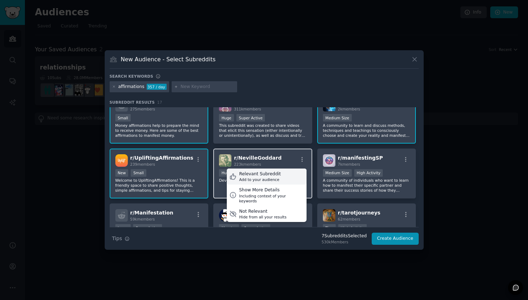
click at [292, 175] on div "Relevant Subreddit Add to your audience" at bounding box center [267, 176] width 80 height 16
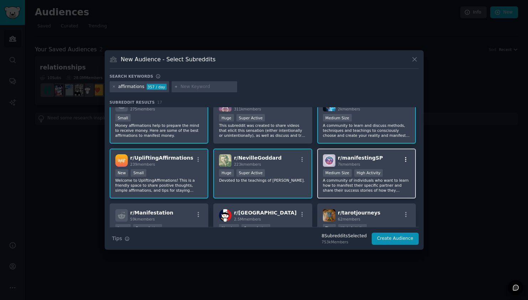
click at [403, 157] on icon "button" at bounding box center [406, 159] width 6 height 6
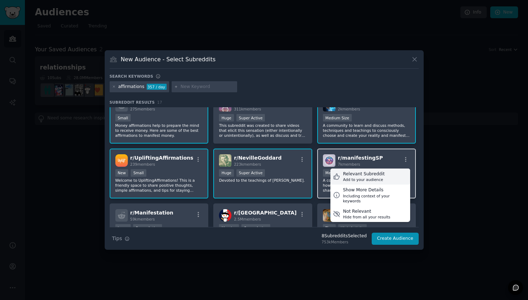
click at [394, 175] on div "Relevant Subreddit Add to your audience" at bounding box center [370, 176] width 80 height 16
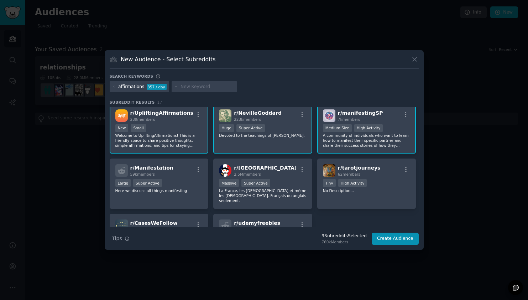
scroll to position [200, 0]
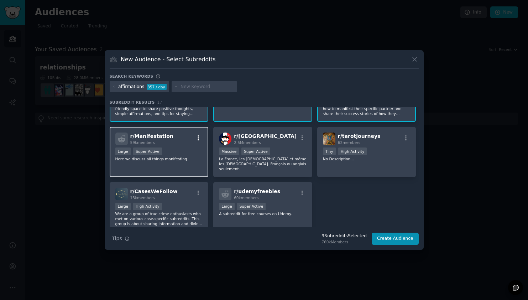
click at [197, 137] on icon "button" at bounding box center [198, 138] width 6 height 6
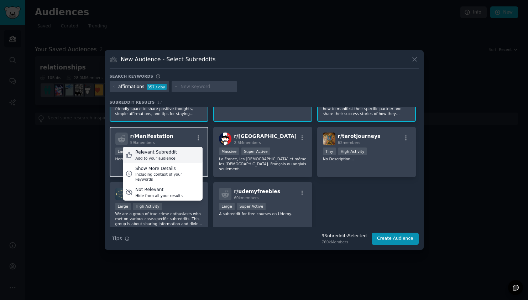
click at [187, 152] on div "Relevant Subreddit Add to your audience" at bounding box center [163, 155] width 80 height 16
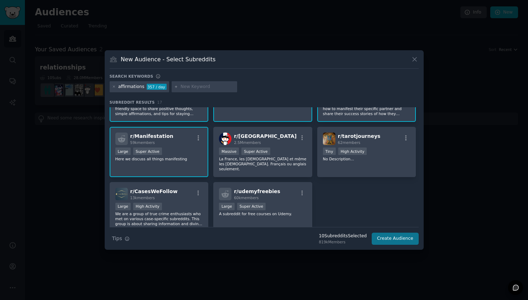
click at [386, 238] on button "Create Audience" at bounding box center [395, 238] width 47 height 12
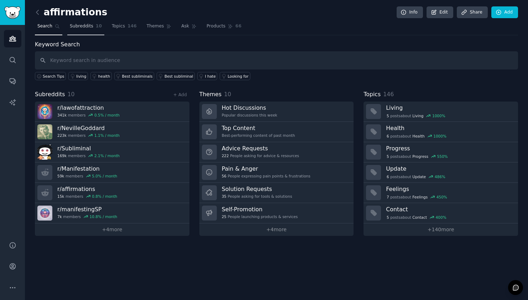
click at [84, 30] on link "Subreddits 10" at bounding box center [85, 28] width 37 height 15
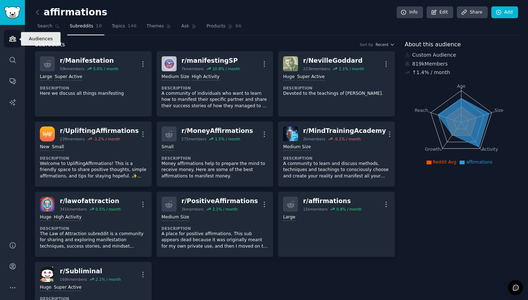
click at [11, 40] on icon "Sidebar" at bounding box center [12, 38] width 6 height 5
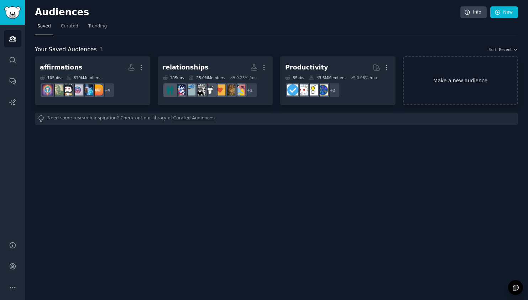
click at [445, 83] on link "Make a new audience" at bounding box center [460, 80] width 115 height 49
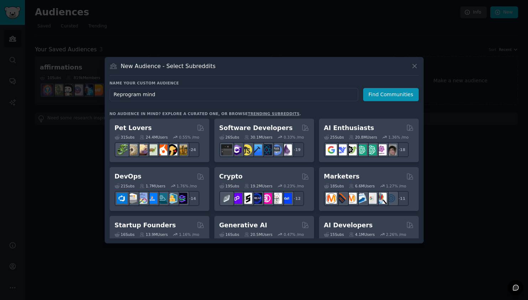
type input "Reprogram mind"
click at [392, 95] on button "Find Communities" at bounding box center [391, 94] width 56 height 13
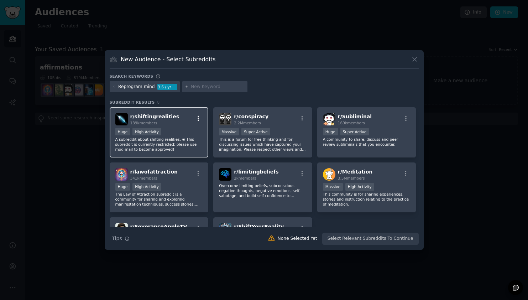
click at [198, 120] on icon "button" at bounding box center [198, 118] width 1 height 5
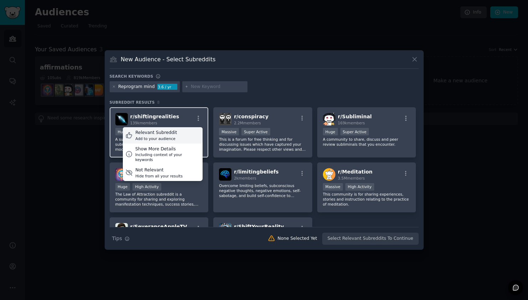
click at [192, 138] on div "Relevant Subreddit Add to your audience" at bounding box center [163, 135] width 80 height 16
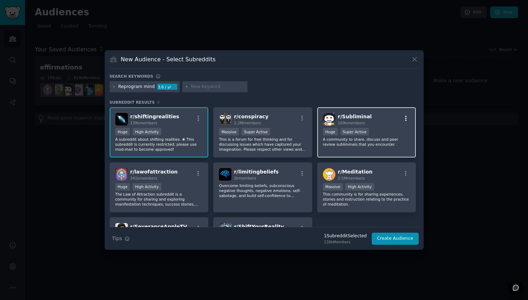
click at [403, 119] on icon "button" at bounding box center [406, 118] width 6 height 6
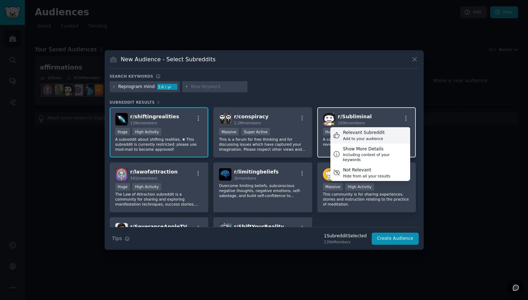
click at [386, 135] on div "Relevant Subreddit Add to your audience" at bounding box center [370, 135] width 80 height 16
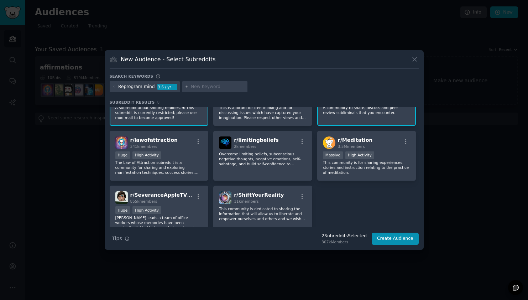
scroll to position [30, 0]
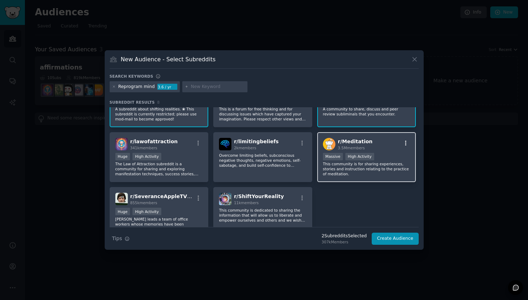
click at [405, 141] on icon "button" at bounding box center [406, 143] width 6 height 6
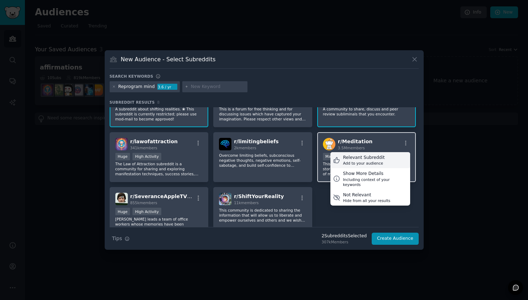
click at [384, 160] on div "Relevant Subreddit Add to your audience" at bounding box center [370, 160] width 80 height 16
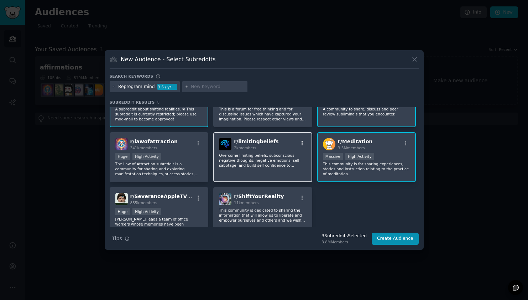
click at [301, 142] on icon "button" at bounding box center [302, 143] width 6 height 6
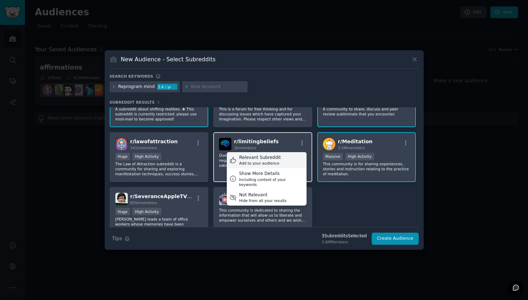
click at [287, 163] on div "Relevant Subreddit Add to your audience" at bounding box center [267, 160] width 80 height 16
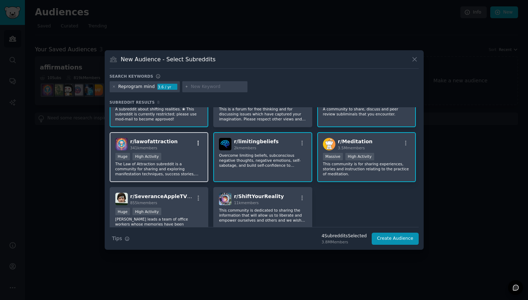
click at [194, 142] on button "button" at bounding box center [198, 143] width 9 height 6
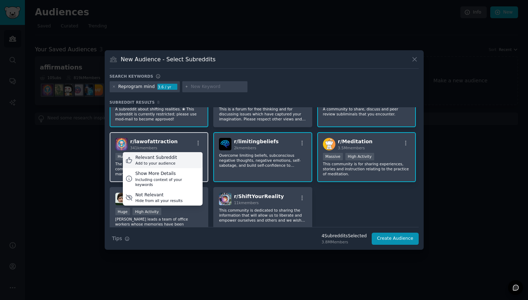
click at [186, 159] on div "Relevant Subreddit Add to your audience" at bounding box center [163, 160] width 80 height 16
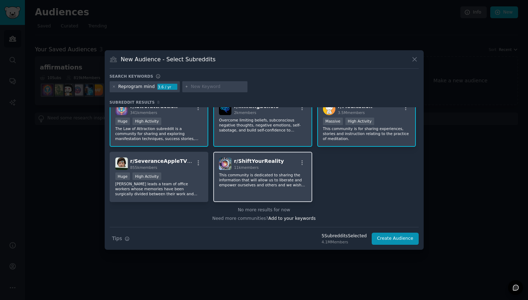
scroll to position [65, 0]
click at [299, 163] on icon "button" at bounding box center [302, 163] width 6 height 6
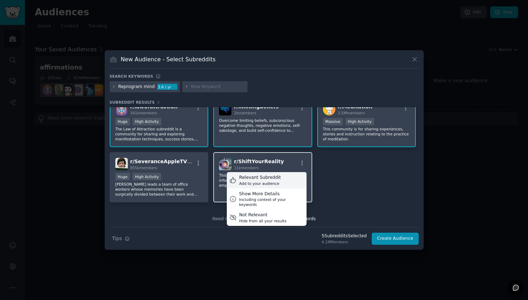
click at [281, 177] on div "Relevant Subreddit Add to your audience" at bounding box center [267, 180] width 80 height 16
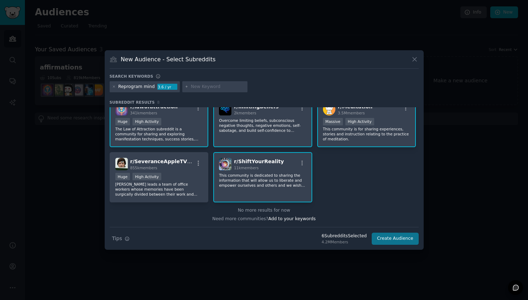
click at [396, 238] on button "Create Audience" at bounding box center [395, 238] width 47 height 12
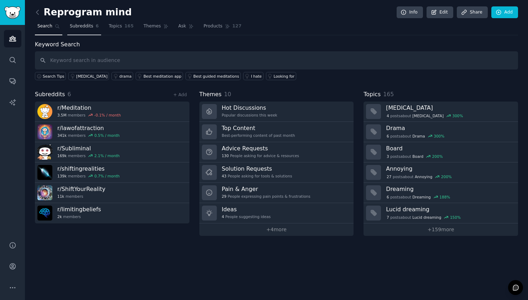
click at [82, 27] on span "Subreddits" at bounding box center [81, 26] width 23 height 6
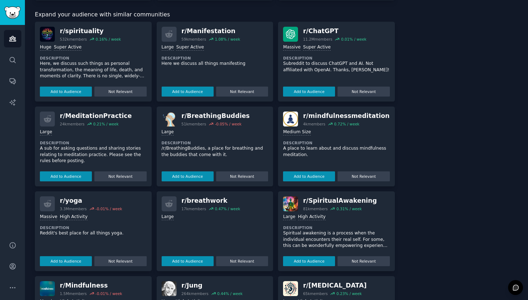
scroll to position [200, 0]
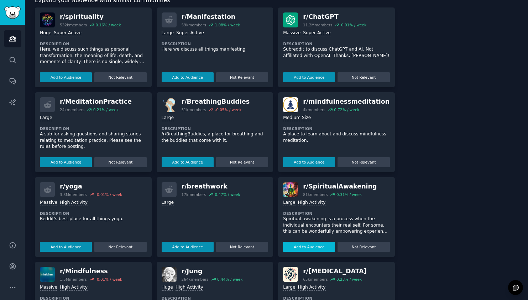
click at [302, 245] on button "Add to Audience" at bounding box center [309, 247] width 52 height 10
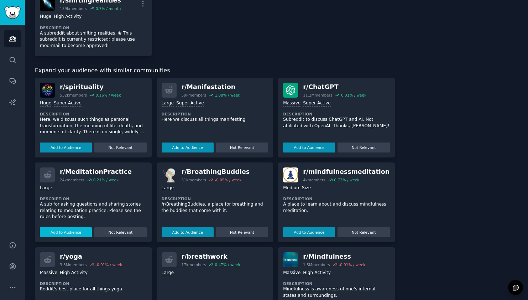
click at [61, 231] on button "Add to Audience" at bounding box center [66, 232] width 52 height 10
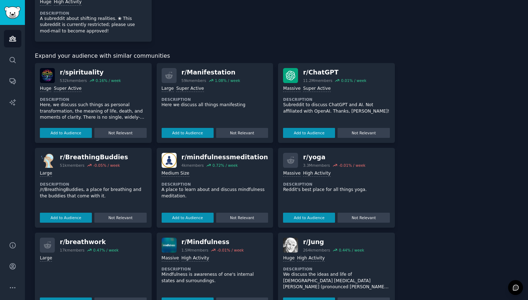
scroll to position [224, 0]
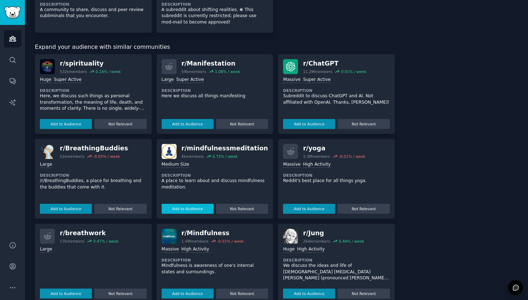
click at [185, 206] on button "Add to Audience" at bounding box center [188, 209] width 52 height 10
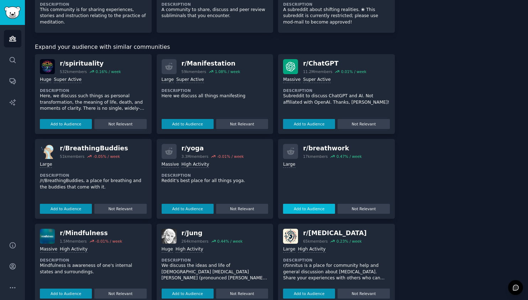
click at [293, 204] on button "Add to Audience" at bounding box center [309, 209] width 52 height 10
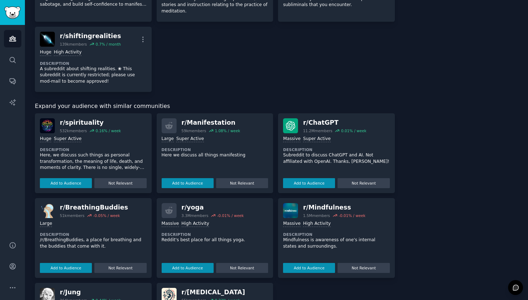
scroll to position [238, 0]
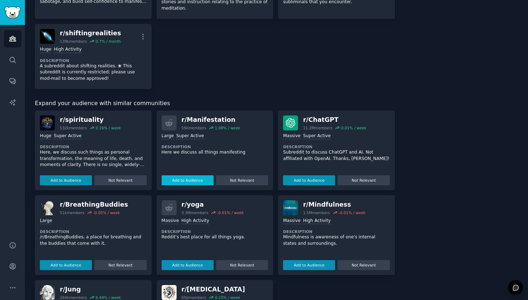
click at [187, 176] on button "Add to Audience" at bounding box center [188, 180] width 52 height 10
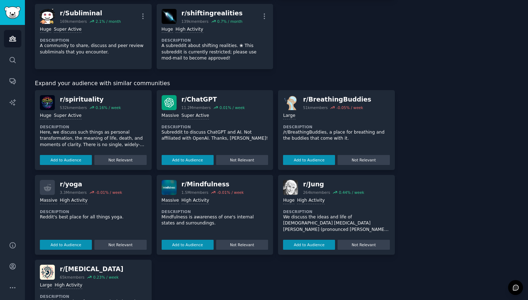
scroll to position [259, 0]
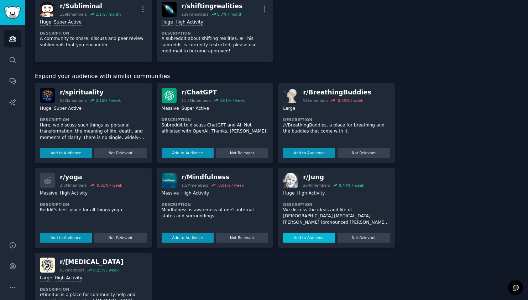
click at [293, 232] on button "Add to Audience" at bounding box center [309, 237] width 52 height 10
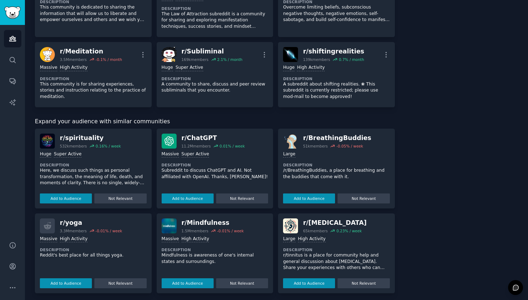
scroll to position [219, 0]
click at [175, 280] on button "Add to Audience" at bounding box center [188, 283] width 52 height 10
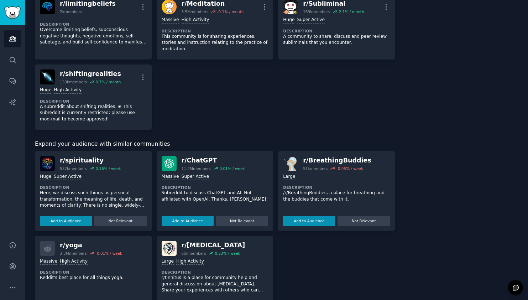
scroll to position [256, 0]
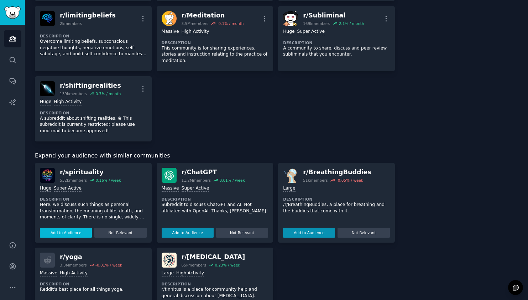
click at [70, 228] on button "Add to Audience" at bounding box center [66, 232] width 52 height 10
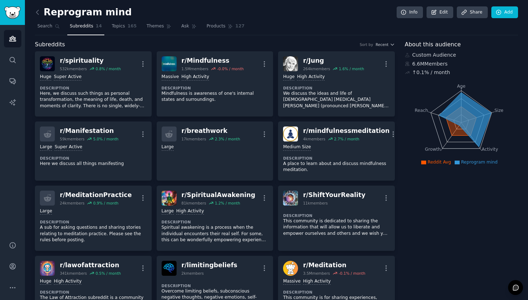
scroll to position [0, 0]
click at [111, 30] on link "Topics 165" at bounding box center [124, 28] width 30 height 15
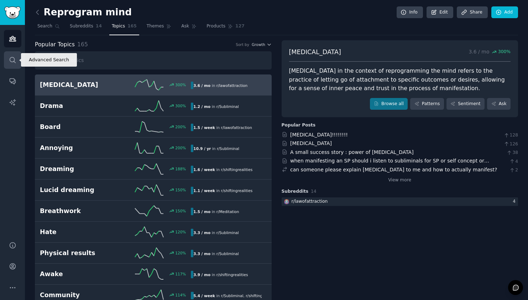
click at [12, 58] on icon "Sidebar" at bounding box center [12, 59] width 7 height 7
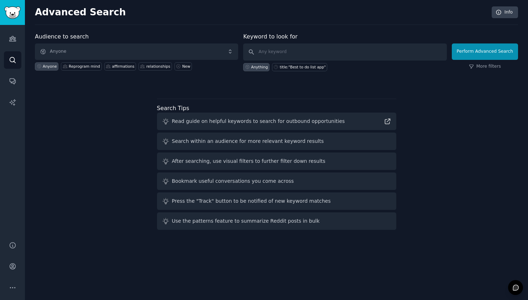
click at [19, 8] on img "Sidebar" at bounding box center [12, 12] width 16 height 12
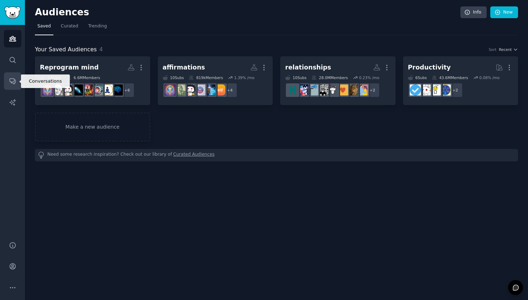
click at [12, 83] on icon "Sidebar" at bounding box center [12, 80] width 7 height 7
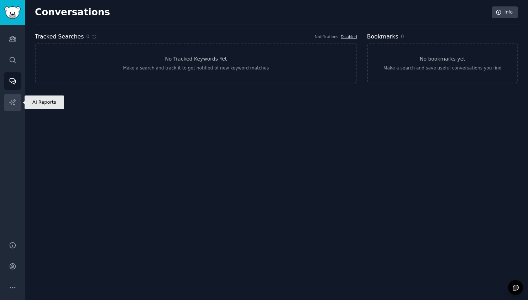
click at [13, 101] on icon "Sidebar" at bounding box center [12, 102] width 7 height 7
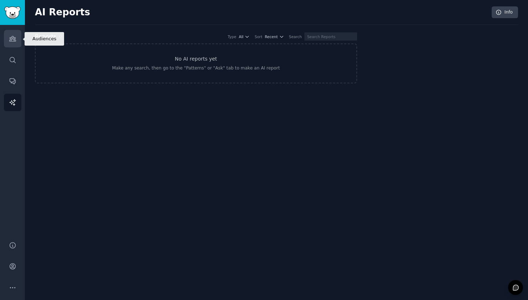
click at [13, 38] on icon "Sidebar" at bounding box center [12, 38] width 7 height 7
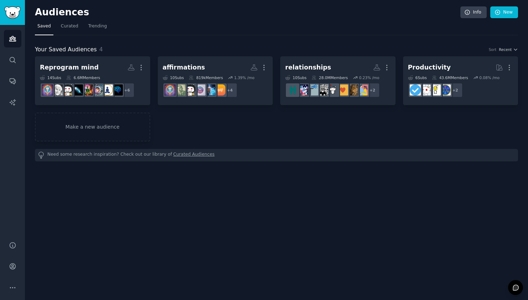
click at [15, 13] on img "Sidebar" at bounding box center [12, 12] width 16 height 12
click at [73, 27] on span "Curated" at bounding box center [69, 26] width 17 height 6
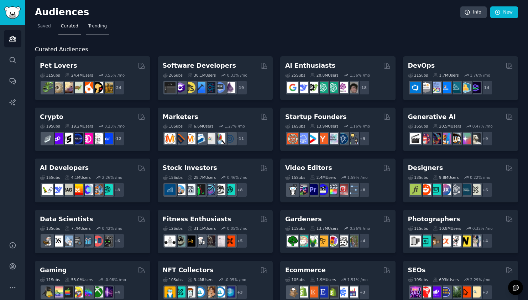
click at [100, 25] on span "Trending" at bounding box center [97, 26] width 19 height 6
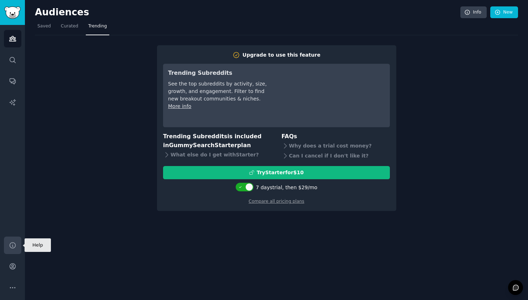
click at [12, 244] on icon "Sidebar" at bounding box center [12, 244] width 7 height 7
